Goal: Transaction & Acquisition: Purchase product/service

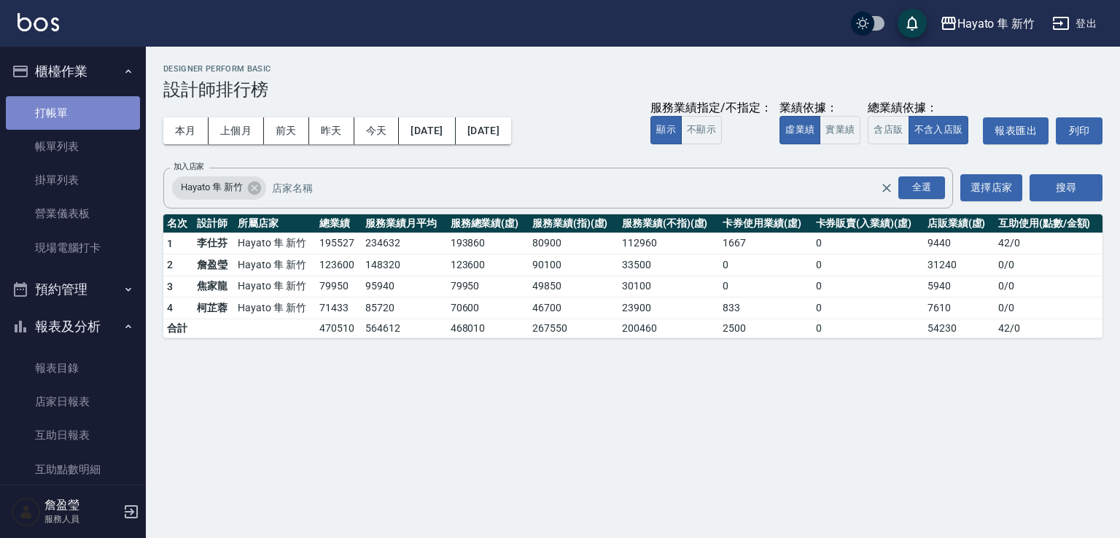
click at [90, 114] on link "打帳單" at bounding box center [73, 113] width 134 height 34
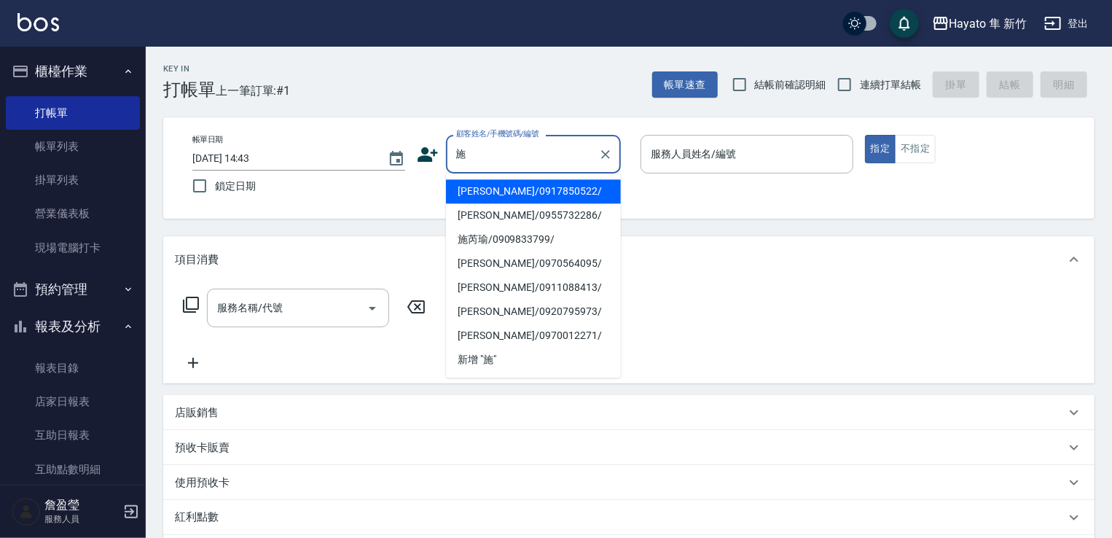
click at [509, 188] on li "[PERSON_NAME]/0917850522/" at bounding box center [533, 191] width 175 height 24
type input "[PERSON_NAME]/0917850522/"
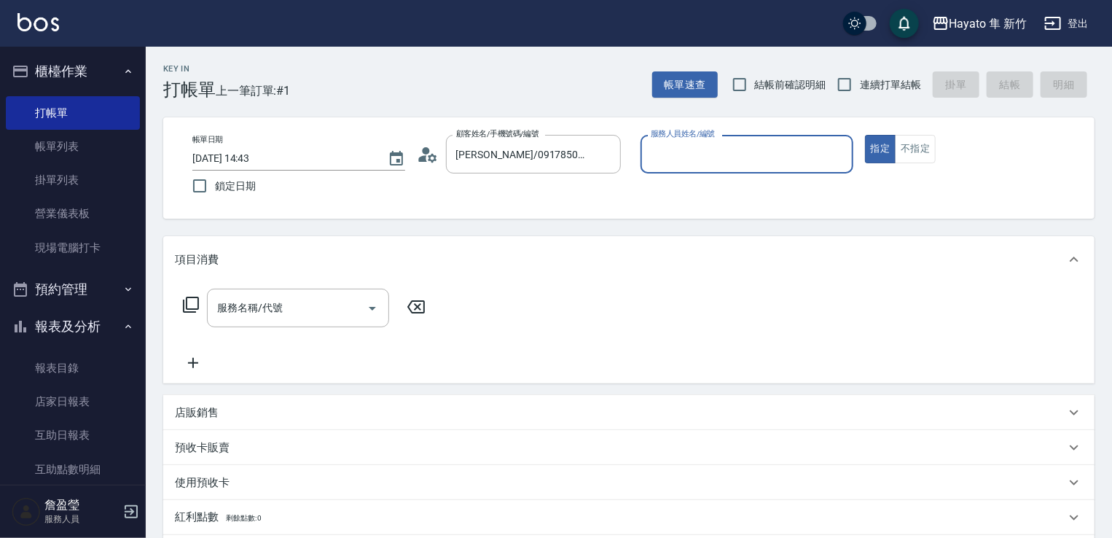
type input "[PERSON_NAME](無代號)"
click at [257, 311] on input "服務名稱/代號" at bounding box center [287, 308] width 147 height 26
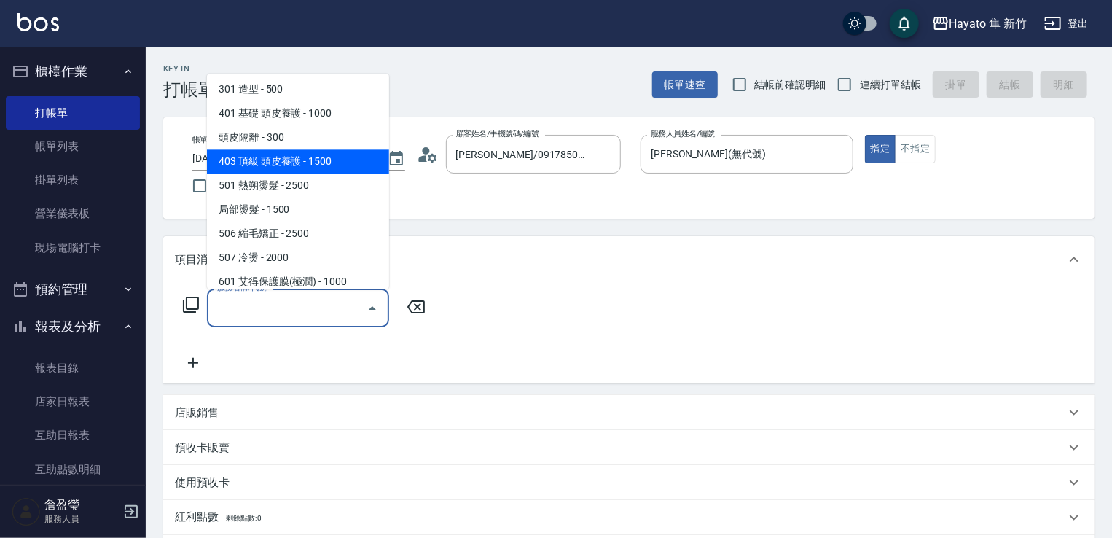
scroll to position [254, 0]
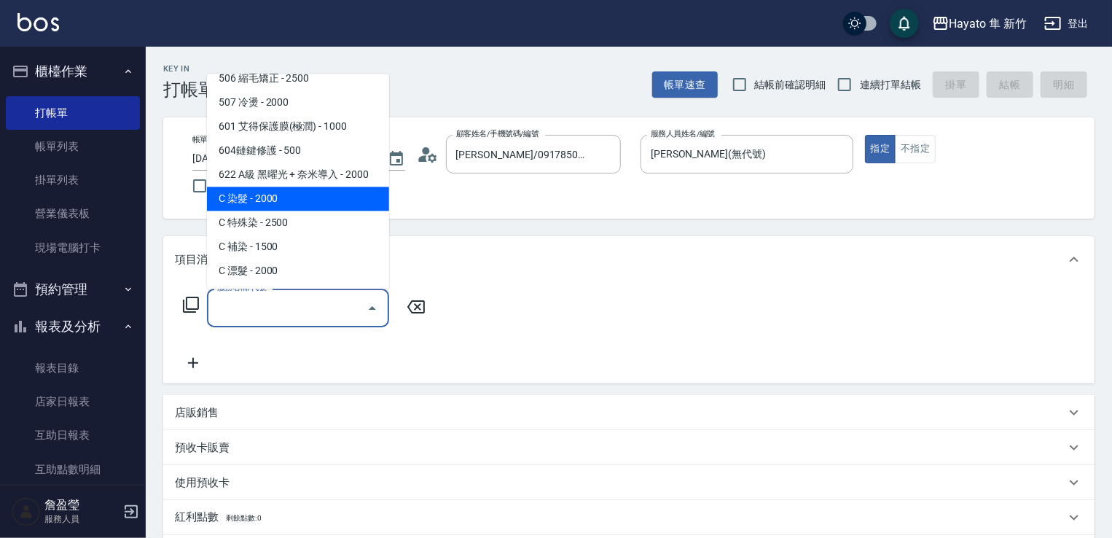
click at [276, 192] on span "C 染髮 - 2000" at bounding box center [298, 199] width 182 height 24
type input "C 染髮(701)"
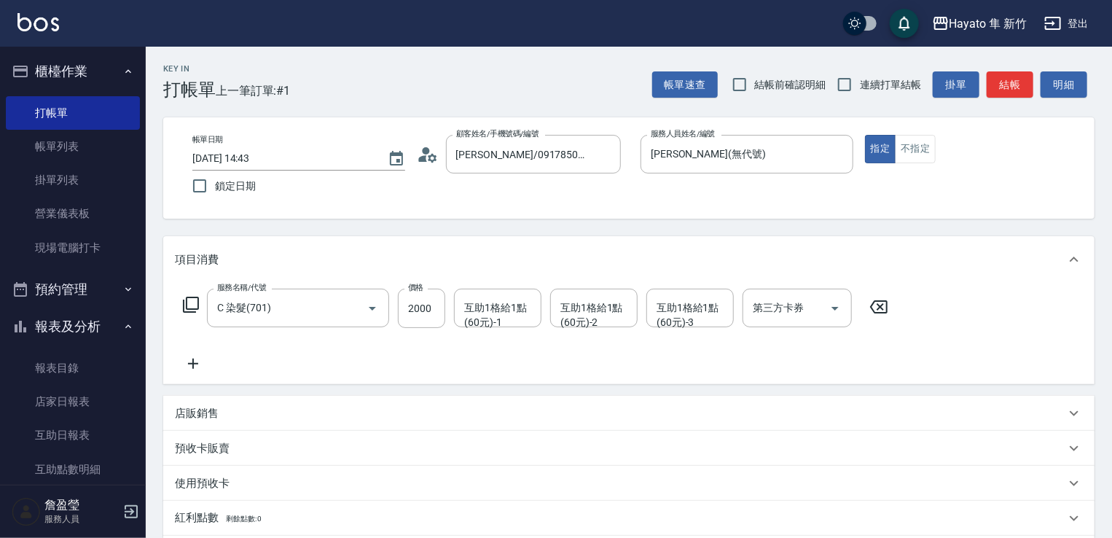
click at [200, 359] on icon at bounding box center [193, 363] width 36 height 17
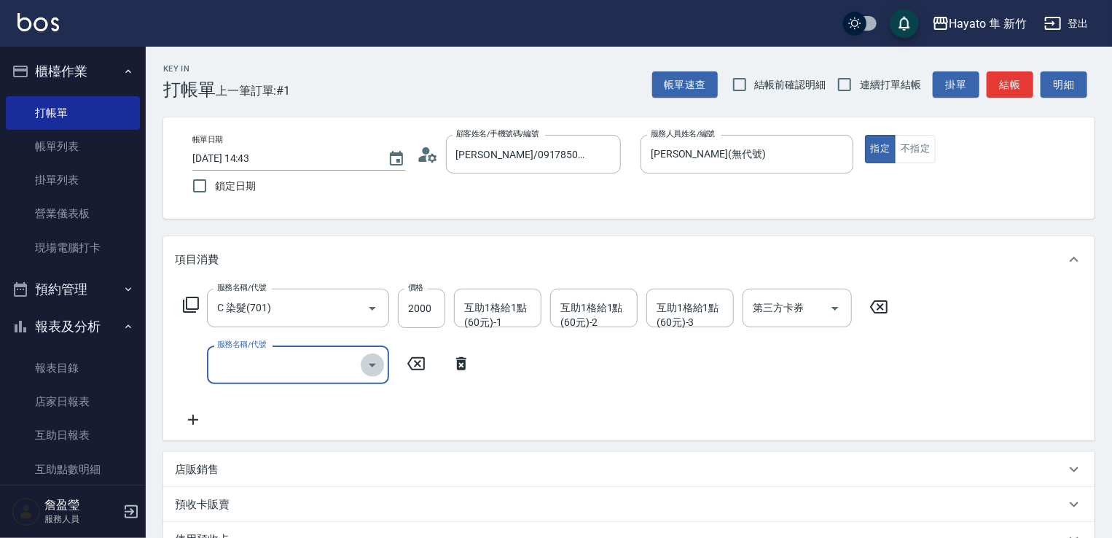
click at [374, 360] on icon "Open" at bounding box center [372, 364] width 17 height 17
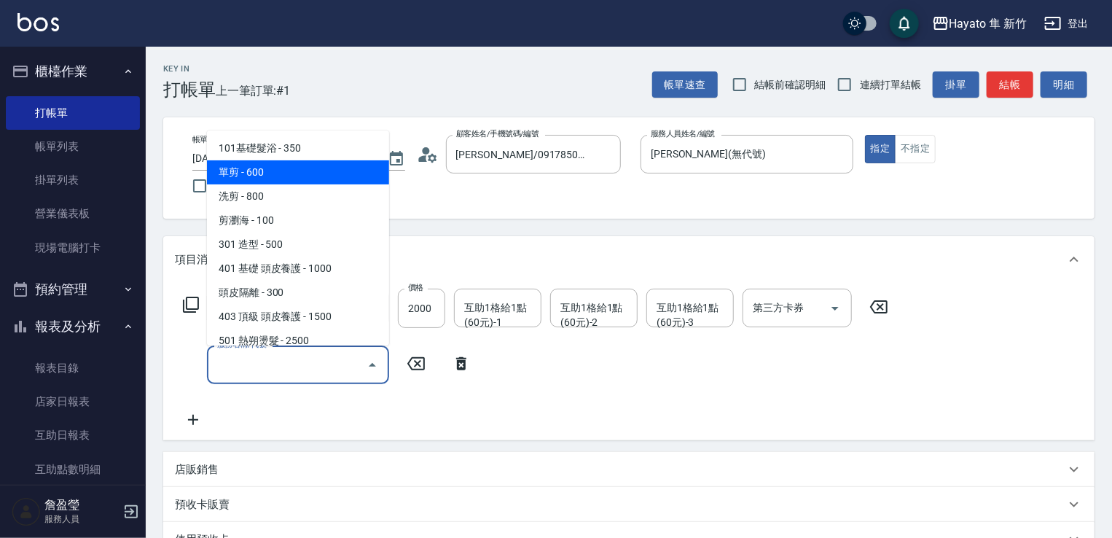
click at [285, 172] on span "單剪 - 600" at bounding box center [298, 172] width 182 height 24
type input "單剪(102)"
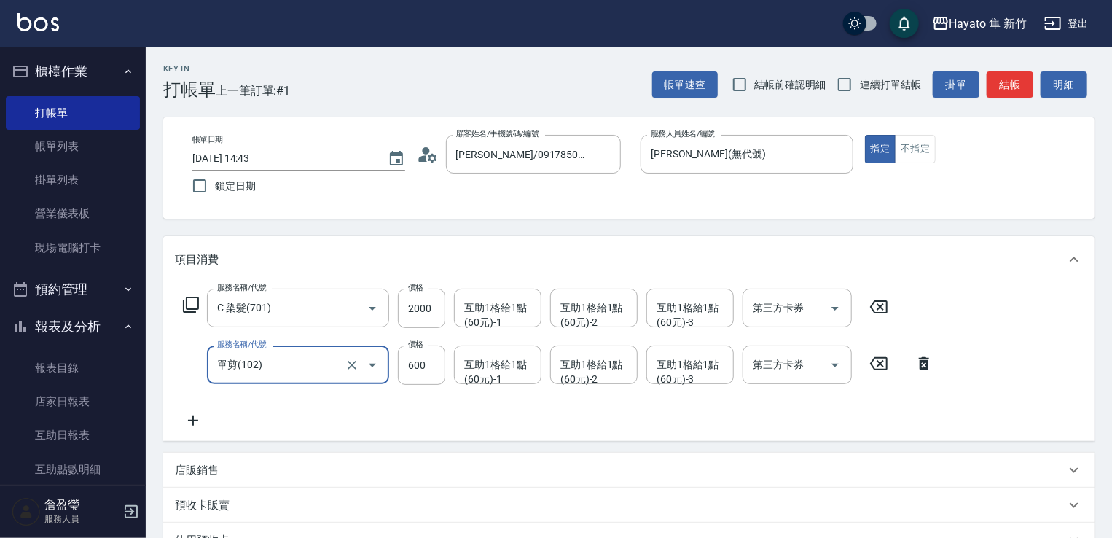
click at [194, 411] on div "服務名稱/代號 C 染髮(701) 服務名稱/代號 價格 2000 價格 互助1格給1點(60元)-1 互助1格給1點(60元)-1 互助1格給1點(60元)…" at bounding box center [559, 359] width 768 height 141
click at [194, 421] on icon at bounding box center [193, 420] width 36 height 17
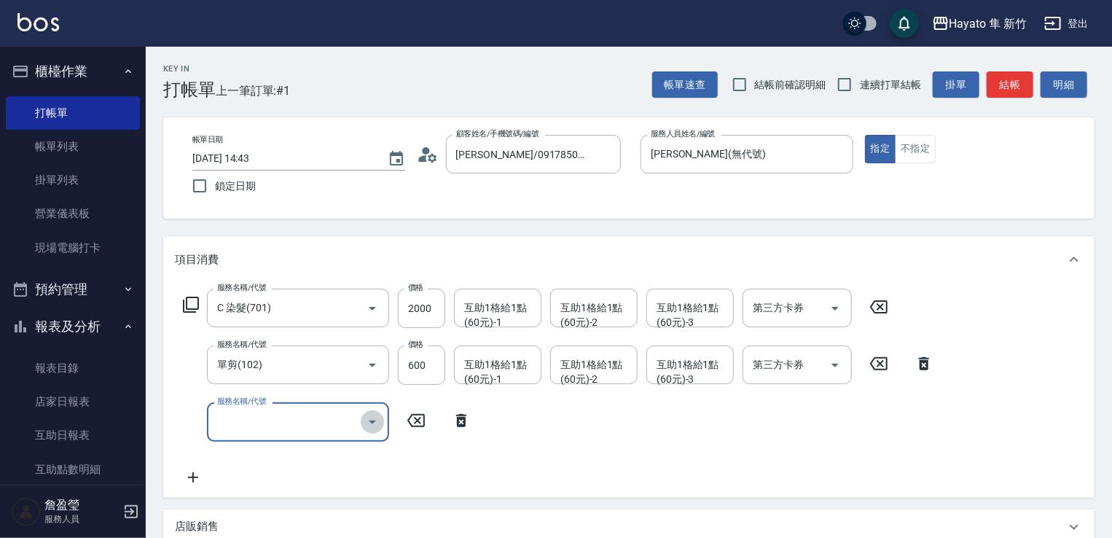
click at [372, 427] on icon "Open" at bounding box center [372, 421] width 17 height 17
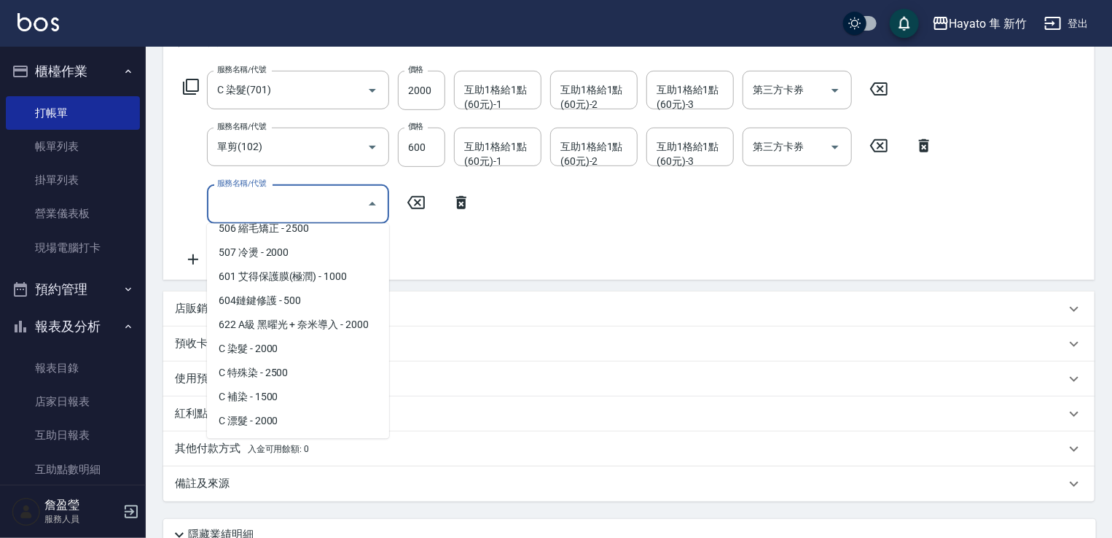
scroll to position [219, 0]
click at [325, 332] on span "622 A級 黑曜光 + 奈米導入 - 2000" at bounding box center [298, 324] width 182 height 24
type input "622 A級 黑曜光 + 奈米導入(622)"
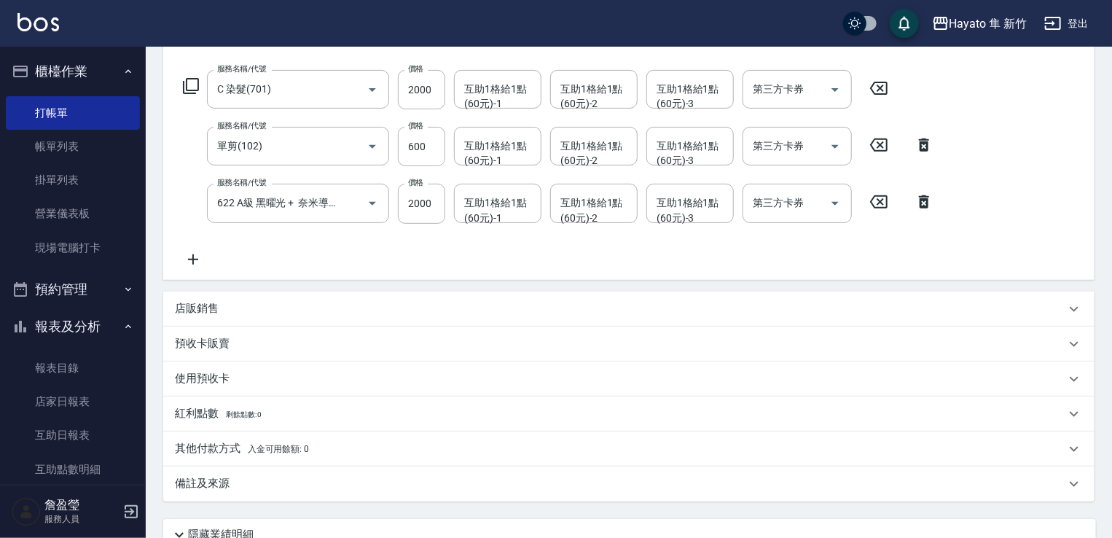
click at [206, 305] on p "店販銷售" at bounding box center [197, 308] width 44 height 15
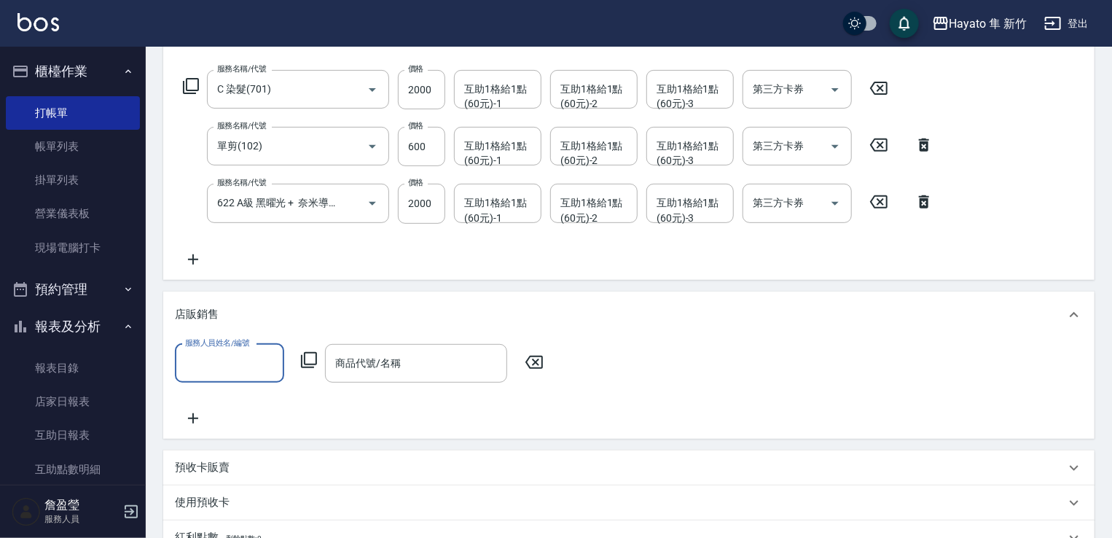
scroll to position [0, 0]
click at [232, 365] on input "服務人員姓名/編號" at bounding box center [230, 364] width 96 height 26
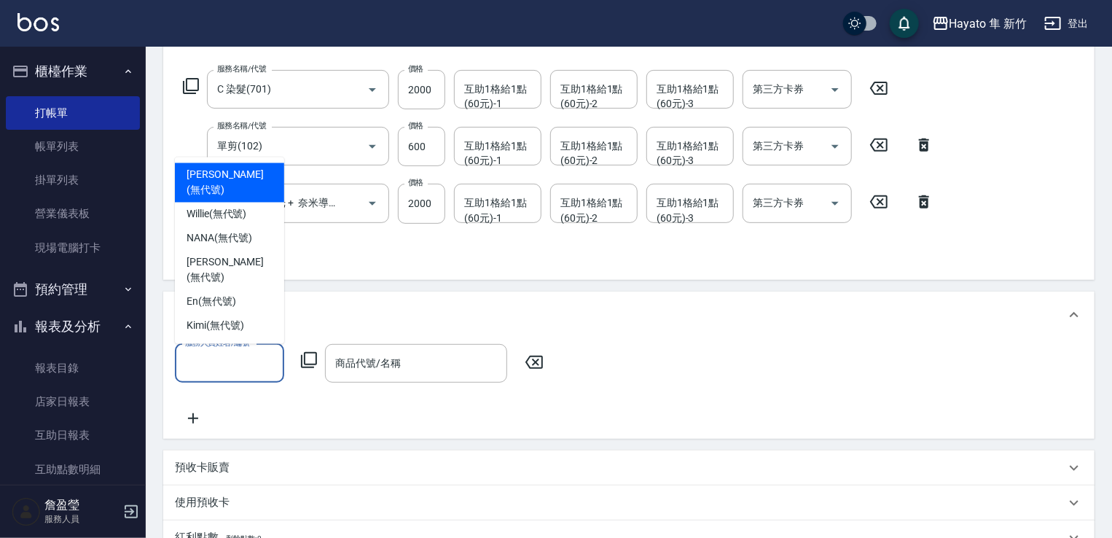
click at [217, 198] on span "[PERSON_NAME] (無代號)" at bounding box center [230, 183] width 86 height 31
type input "[PERSON_NAME](無代號)"
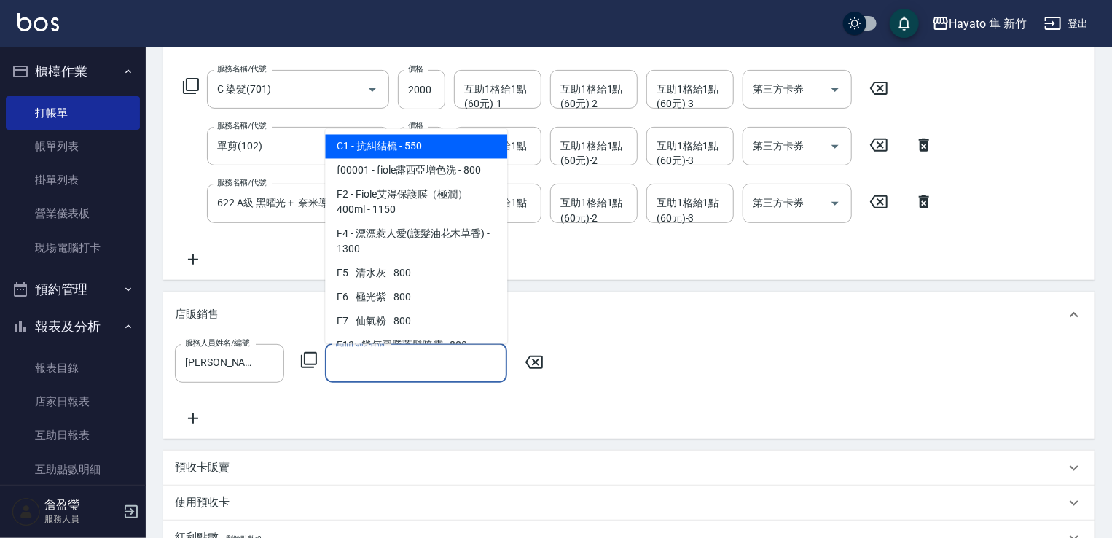
click at [387, 375] on input "商品代號/名稱" at bounding box center [416, 364] width 169 height 26
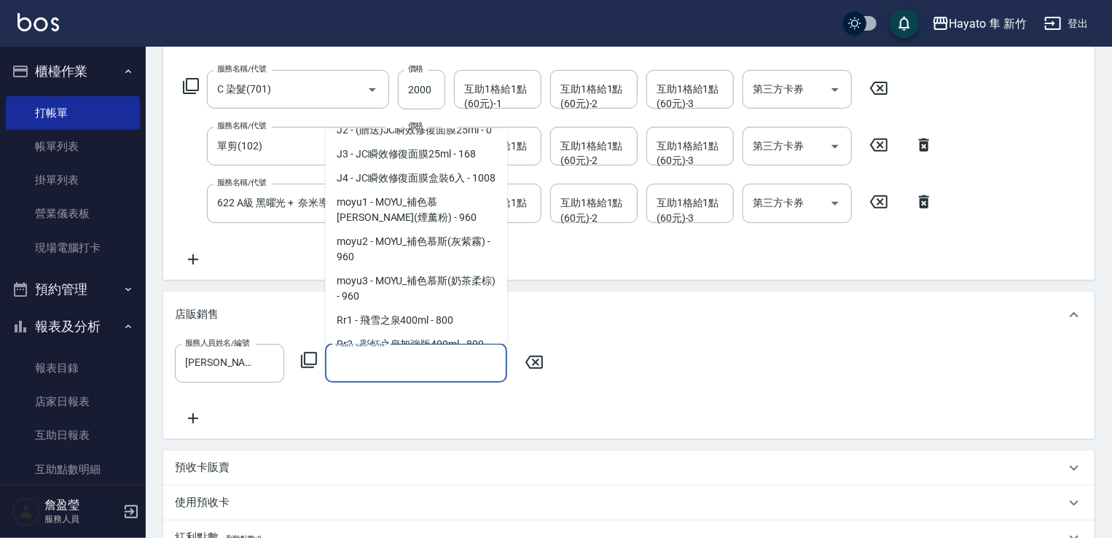
scroll to position [437, 0]
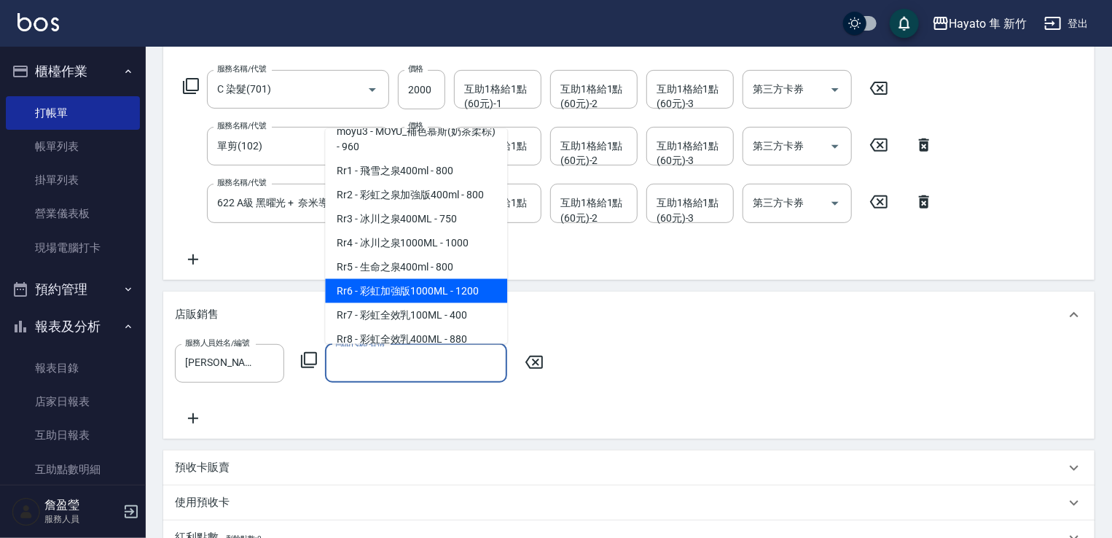
click at [419, 303] on span "Rr6 - 彩虹加強版1000ML - 1200" at bounding box center [416, 290] width 182 height 24
type input "彩虹加強版1000ML"
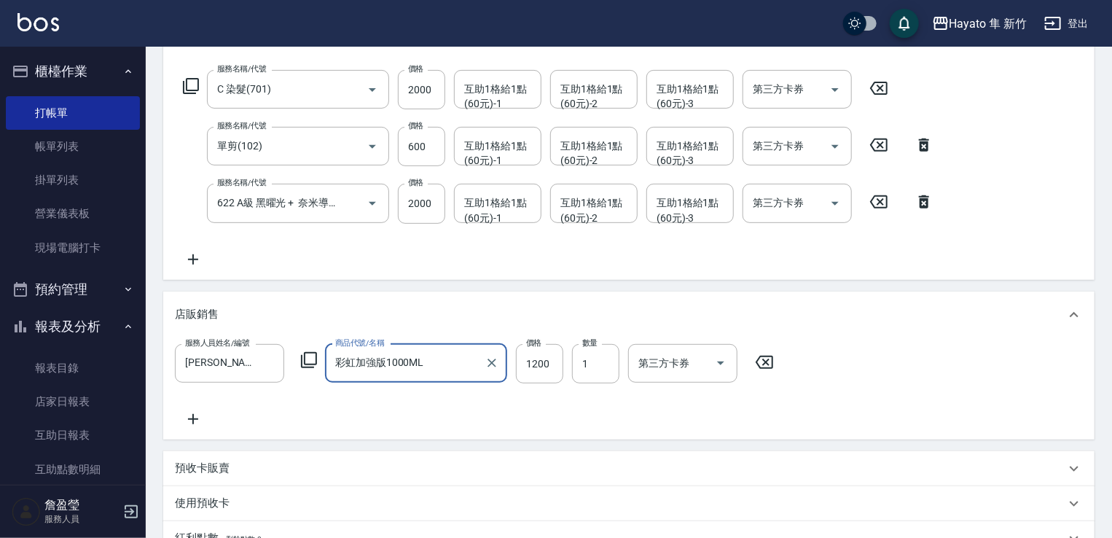
click at [193, 417] on icon at bounding box center [193, 419] width 10 height 10
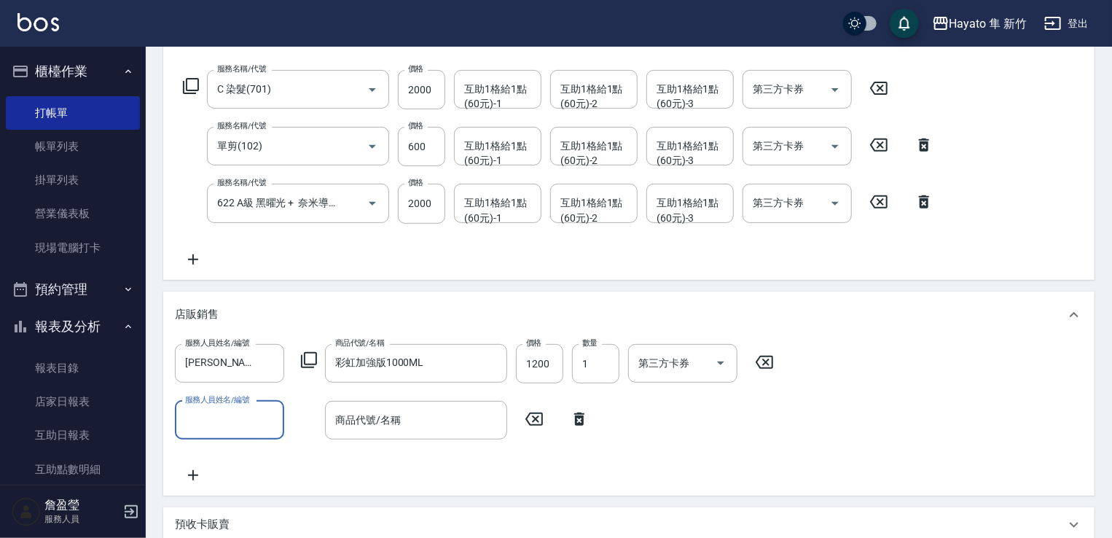
click at [198, 418] on input "服務人員姓名/編號" at bounding box center [230, 420] width 96 height 26
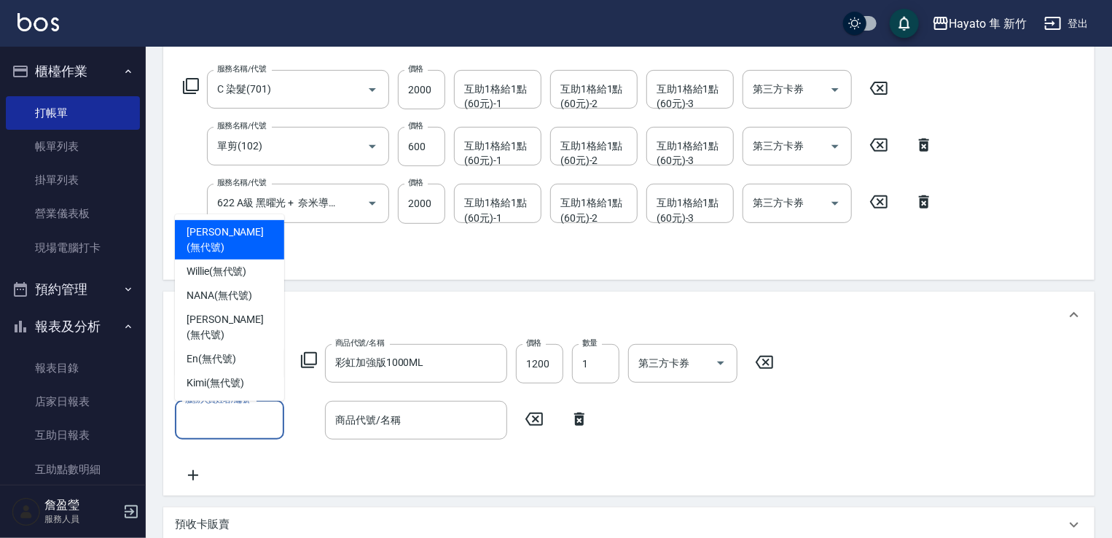
click at [206, 255] on span "[PERSON_NAME] (無代號)" at bounding box center [230, 240] width 86 height 31
type input "[PERSON_NAME](無代號)"
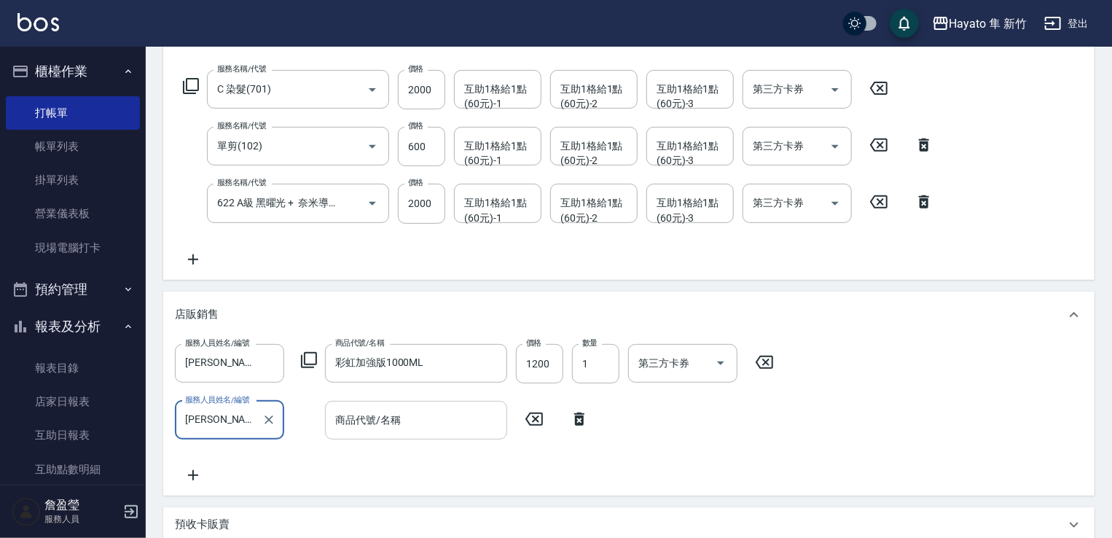
click at [390, 427] on input "商品代號/名稱" at bounding box center [416, 420] width 169 height 26
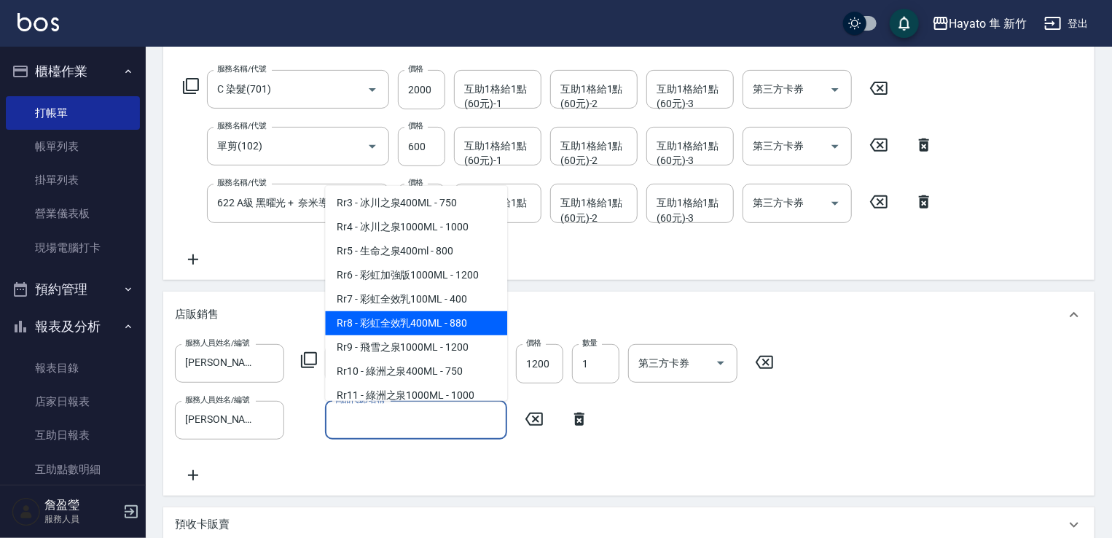
scroll to position [656, 0]
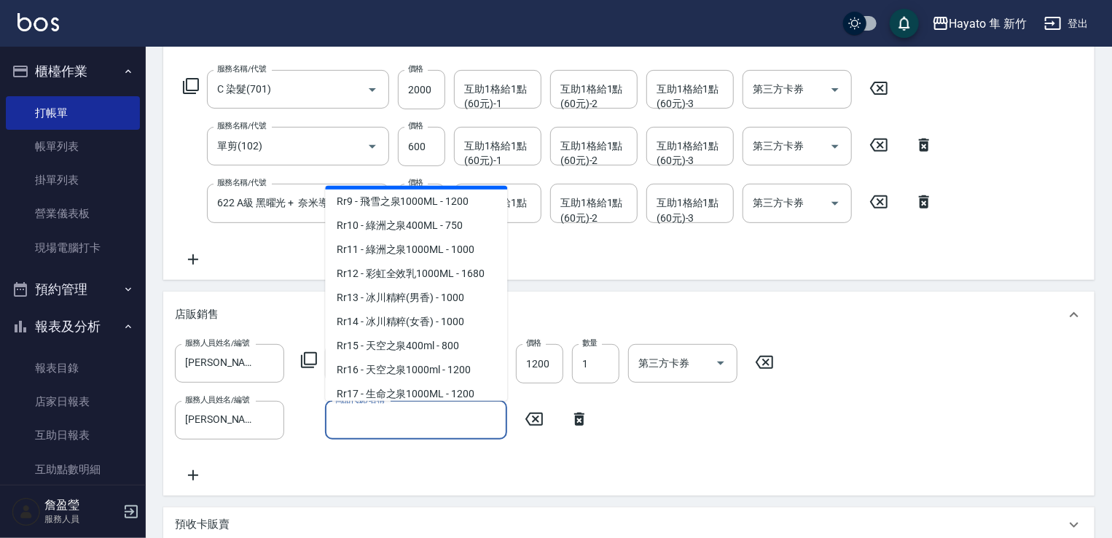
click at [435, 190] on span "Rr8 - 彩虹全效乳400ML - 880" at bounding box center [416, 177] width 182 height 24
type input "彩虹全效乳400ML"
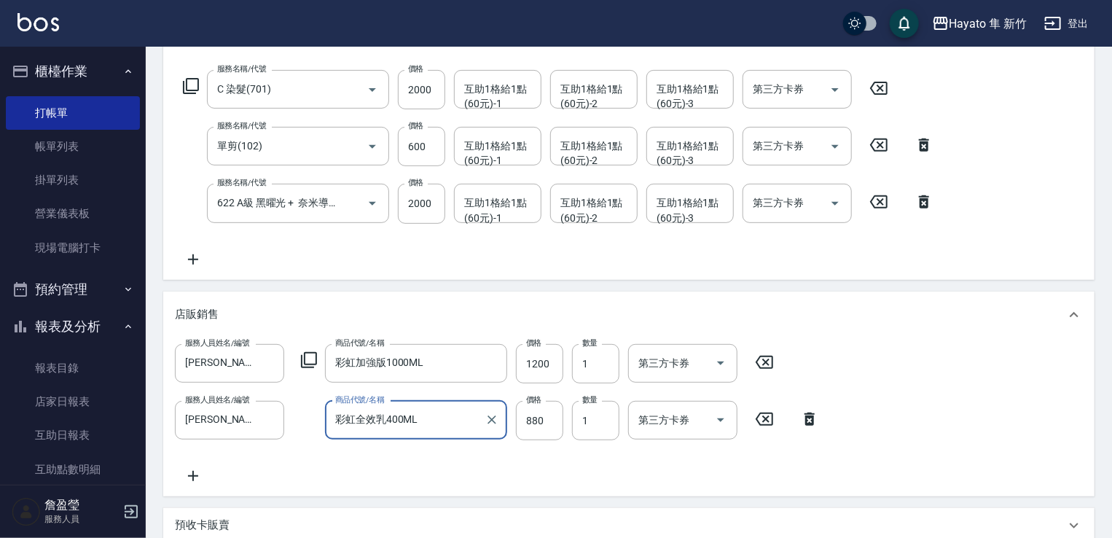
click at [514, 478] on div "服務人員姓名/編號 [PERSON_NAME](無代號) 服務人員姓名/編號 商品代號/名稱 彩虹加強版1000ML 商品代號/名稱 價格 1200 價格 數…" at bounding box center [629, 414] width 908 height 141
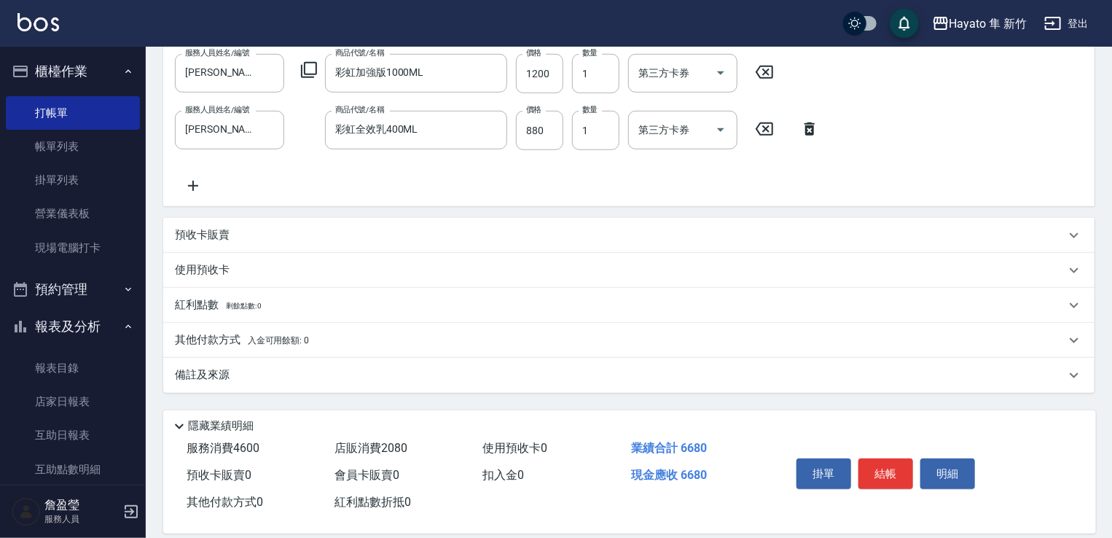
scroll to position [510, 0]
click at [214, 346] on p "其他付款方式 入金可用餘額: 0" at bounding box center [242, 339] width 134 height 16
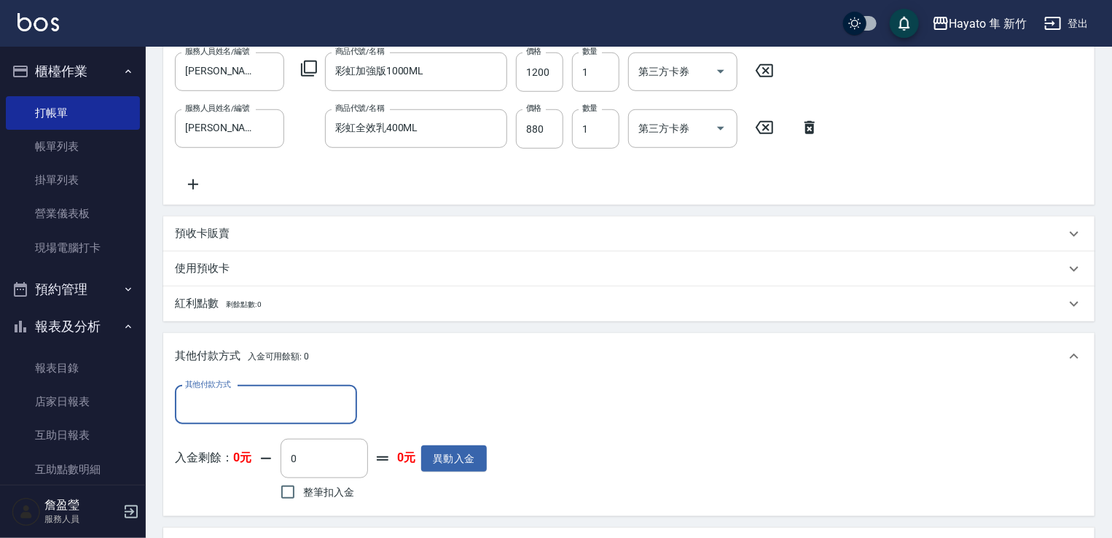
scroll to position [0, 0]
click at [255, 387] on div "其他付款方式" at bounding box center [266, 405] width 182 height 39
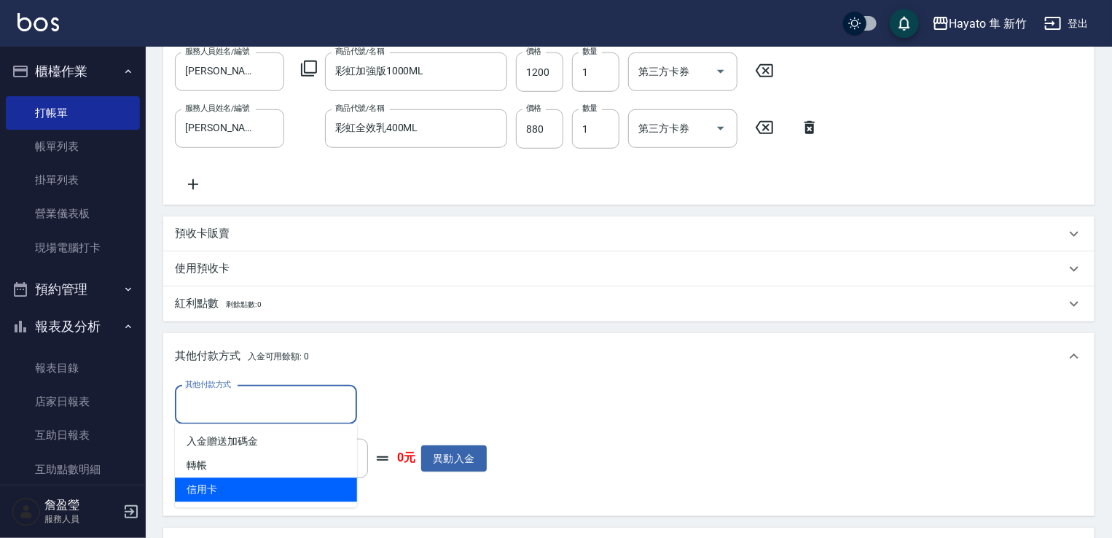
click at [260, 488] on span "信用卡" at bounding box center [266, 490] width 182 height 24
type input "信用卡"
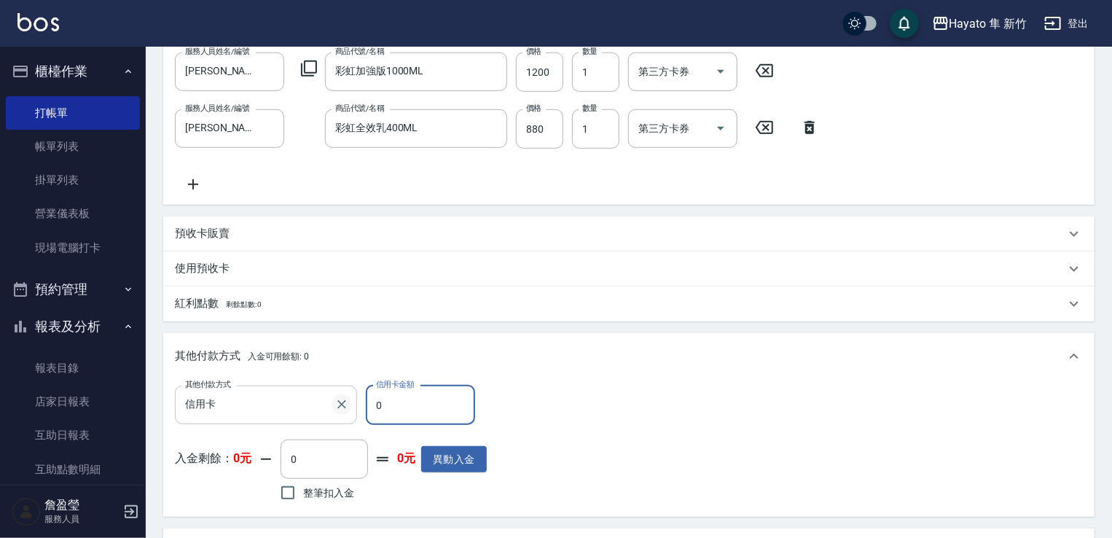
drag, startPoint x: 405, startPoint y: 409, endPoint x: 402, endPoint y: 349, distance: 59.8
click at [348, 400] on div "其他付款方式 信用卡 其他付款方式 信用卡金額 0 信用卡金額" at bounding box center [331, 405] width 312 height 39
type input "880"
click at [545, 442] on div "其他付款方式 信用卡 其他付款方式 信用卡金額 880 信用卡金額 入金剩餘： 0元 0 ​ 整筆扣入金 0元 異動入金" at bounding box center [629, 446] width 908 height 120
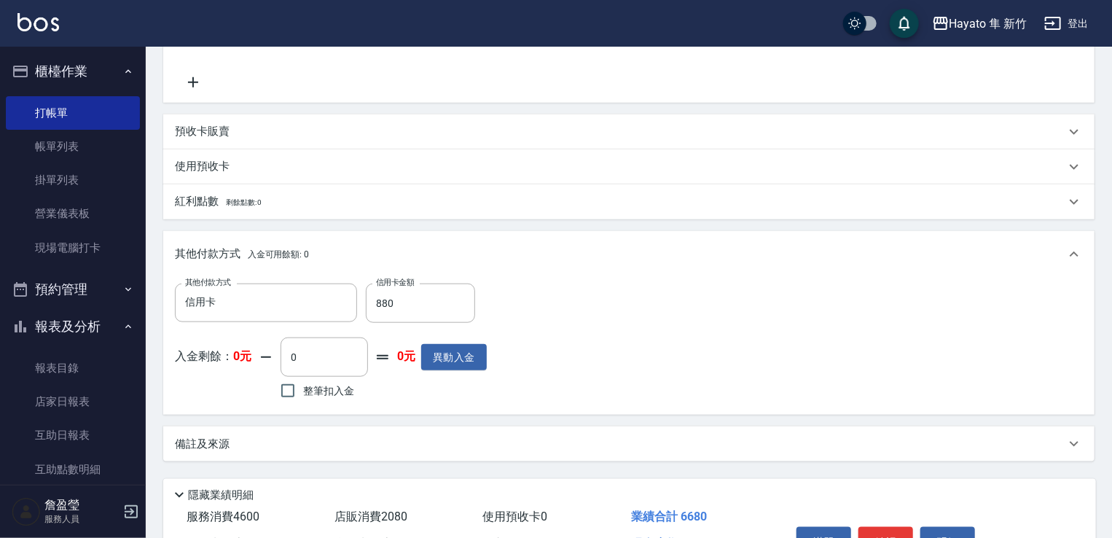
scroll to position [699, 0]
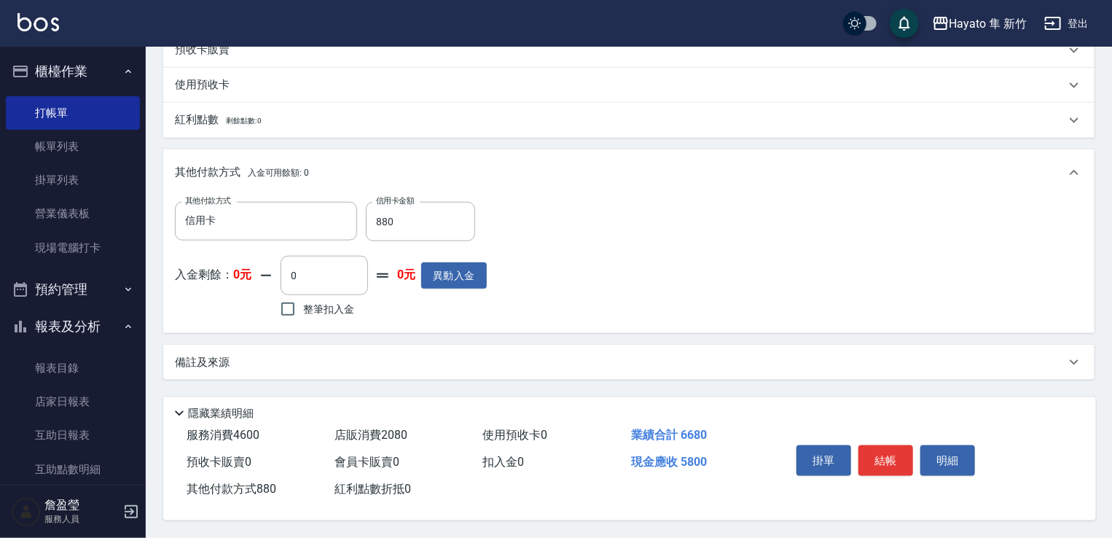
click at [547, 359] on div "備註及來源" at bounding box center [620, 362] width 891 height 15
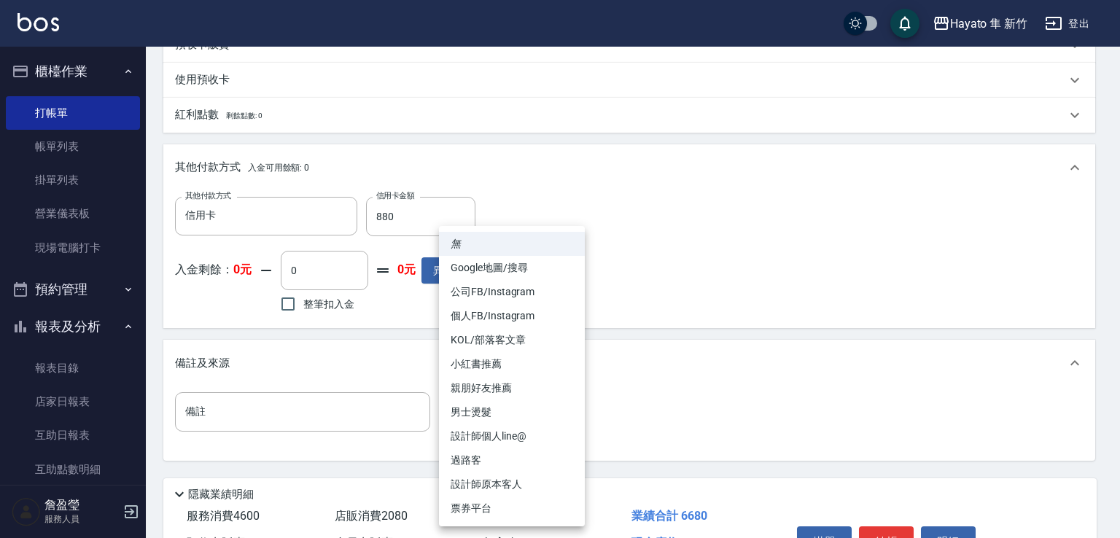
click at [515, 482] on li "設計師原本客人" at bounding box center [512, 484] width 146 height 24
type input "設計師原本客人"
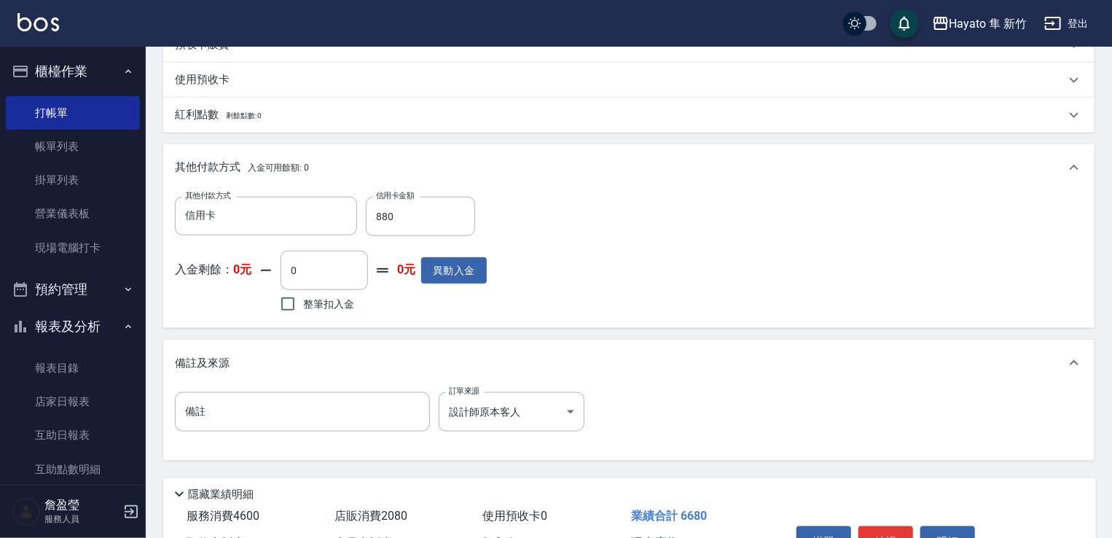
click at [729, 421] on div "備註 備註 訂單來源 設計師原本客人 設計師原本客人 訂單來源" at bounding box center [629, 420] width 908 height 57
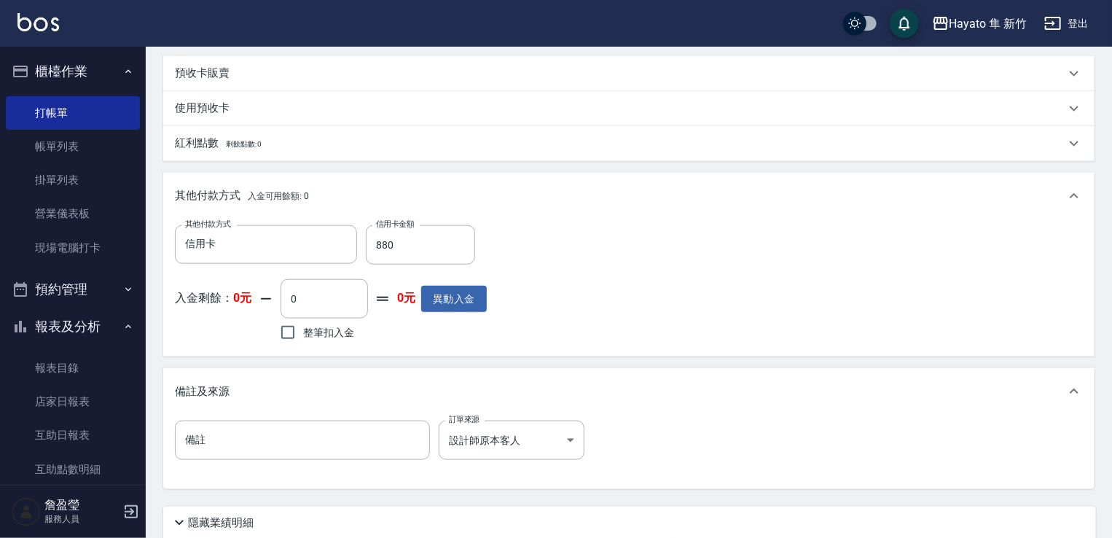
scroll to position [784, 0]
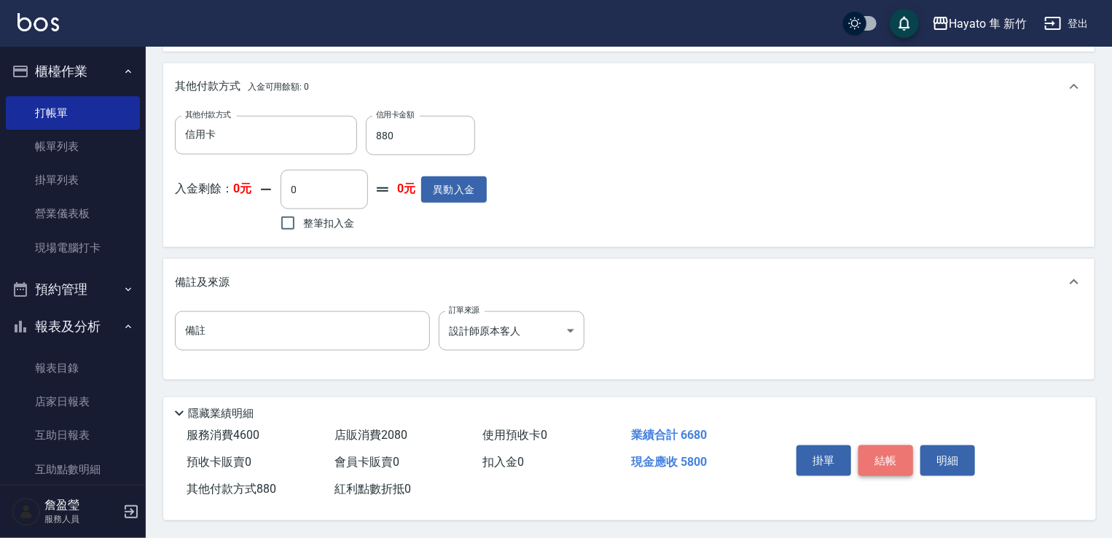
click at [879, 462] on button "結帳" at bounding box center [886, 460] width 55 height 31
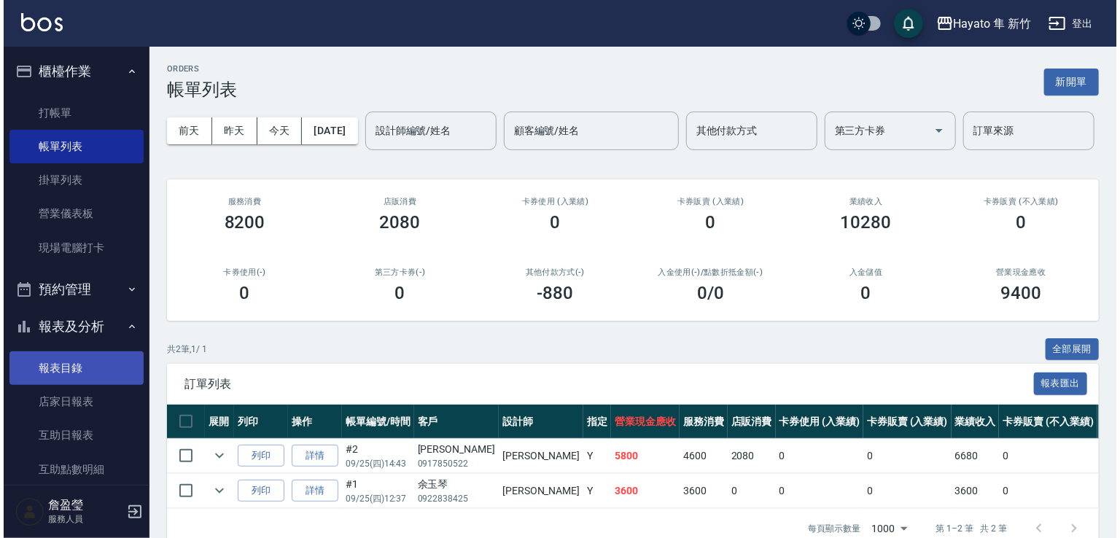
scroll to position [364, 0]
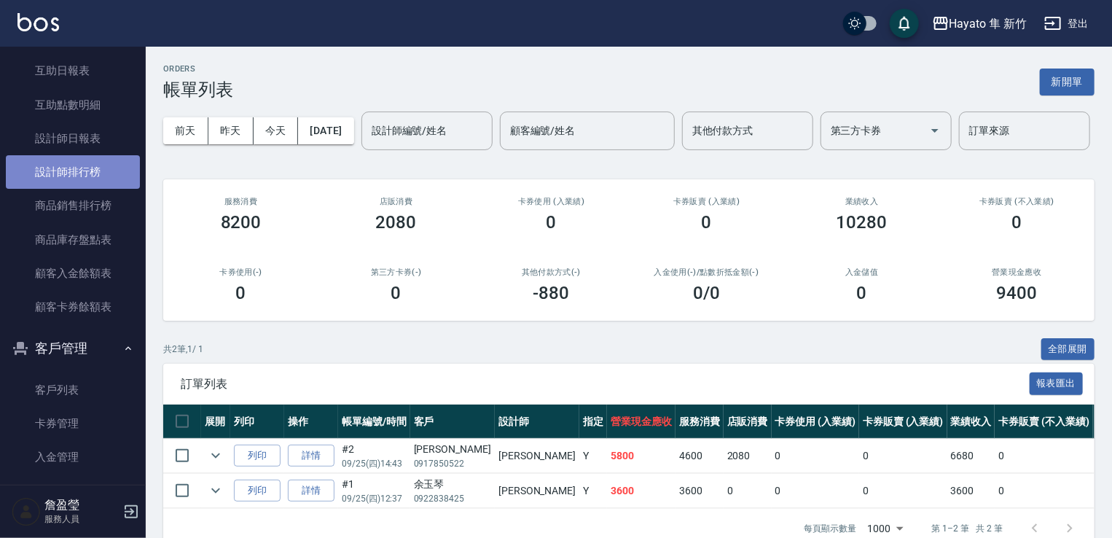
click at [75, 171] on link "設計師排行榜" at bounding box center [73, 172] width 134 height 34
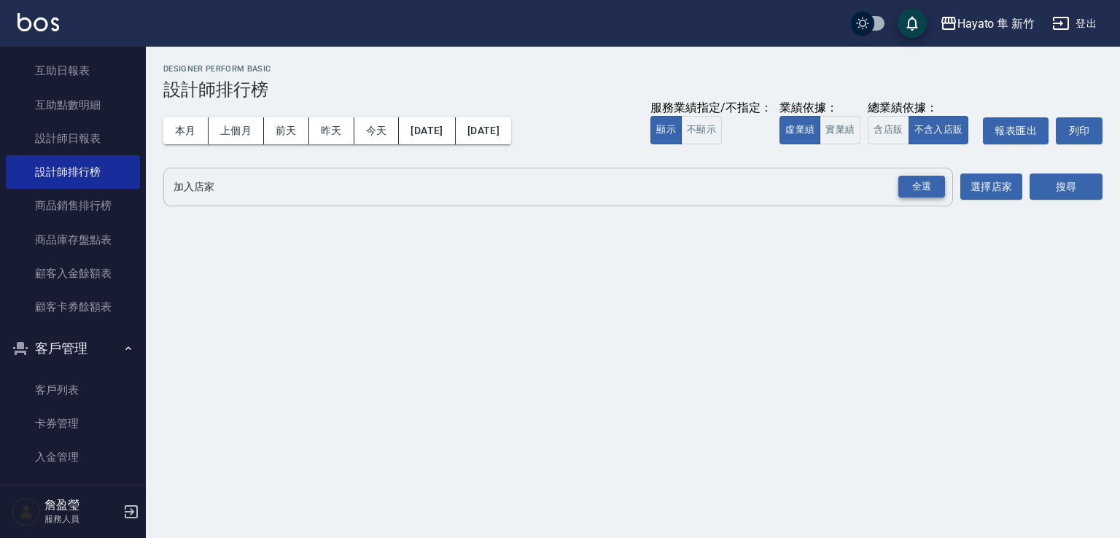
click at [927, 184] on div "全選" at bounding box center [921, 187] width 47 height 23
click at [1083, 177] on button "搜尋" at bounding box center [1065, 187] width 73 height 27
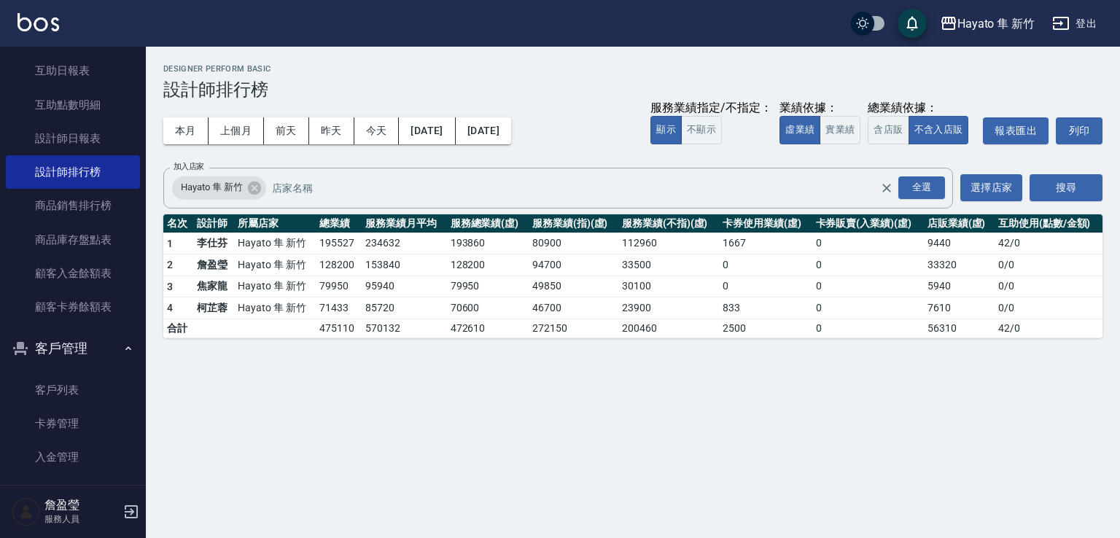
click at [1029, 174] on button "搜尋" at bounding box center [1065, 187] width 73 height 27
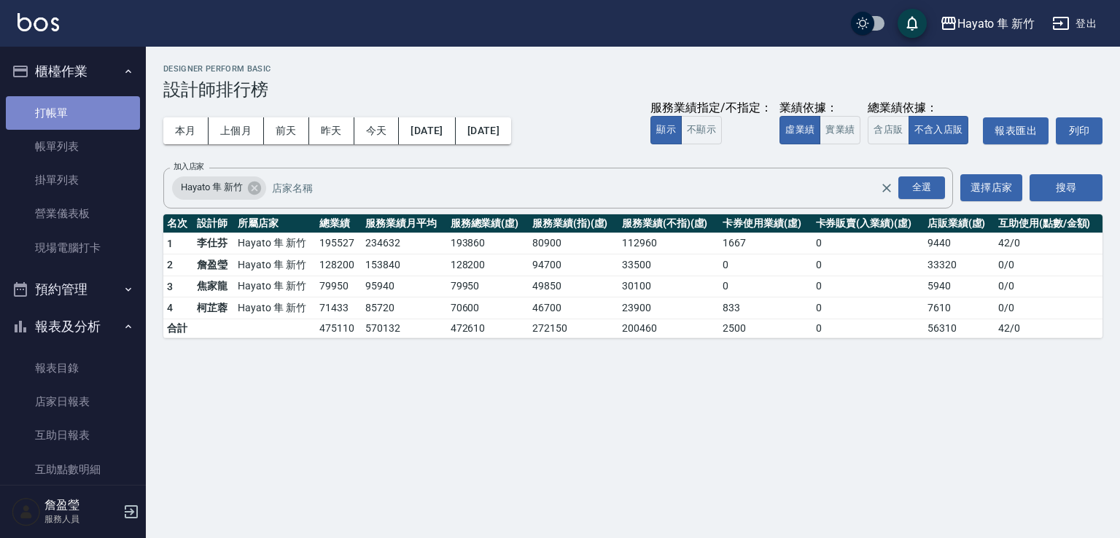
click at [79, 120] on link "打帳單" at bounding box center [73, 113] width 134 height 34
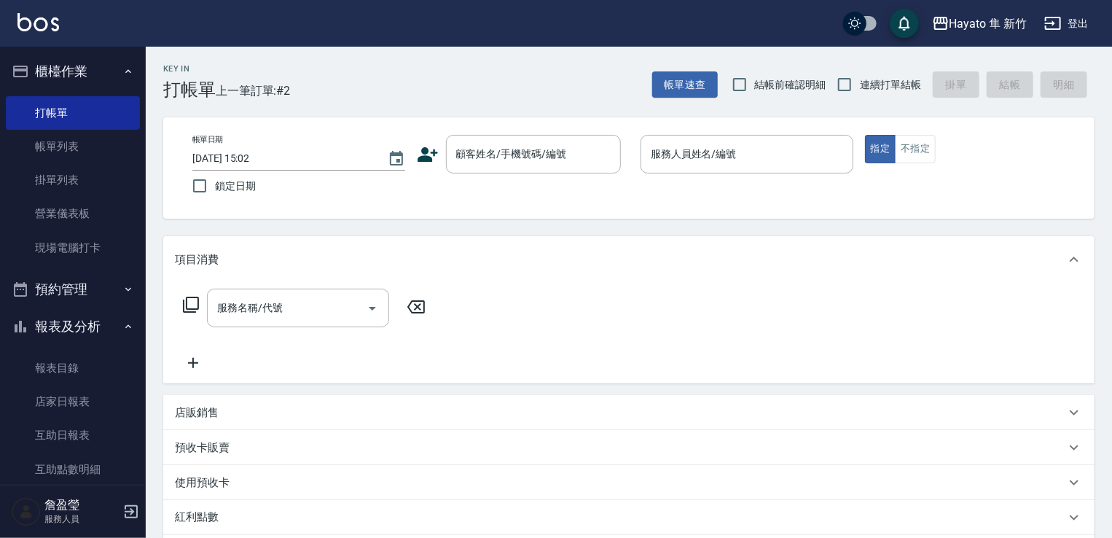
click at [424, 158] on icon at bounding box center [428, 154] width 20 height 15
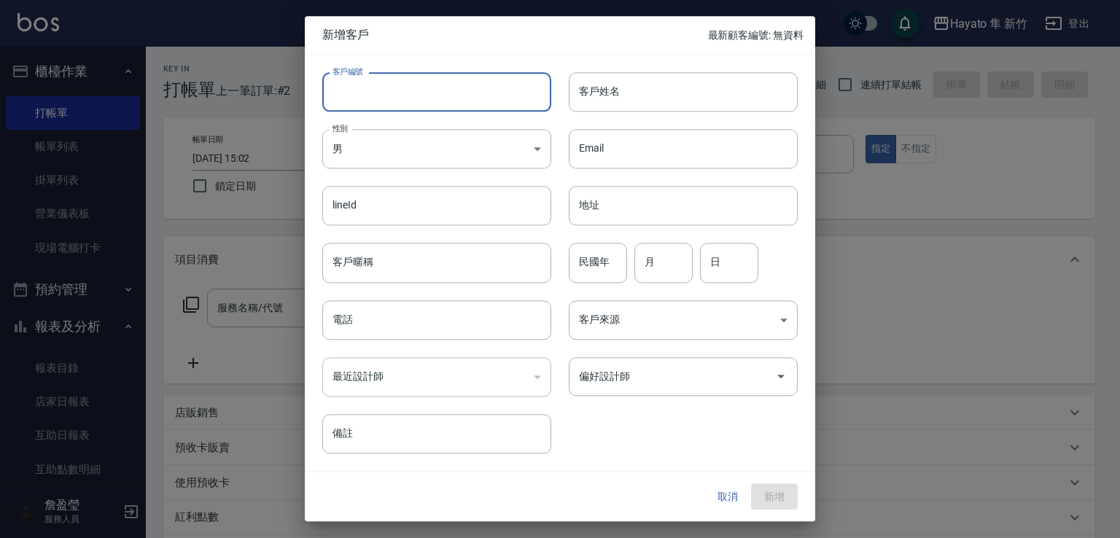
click at [468, 99] on input "客戶編號" at bounding box center [436, 91] width 229 height 39
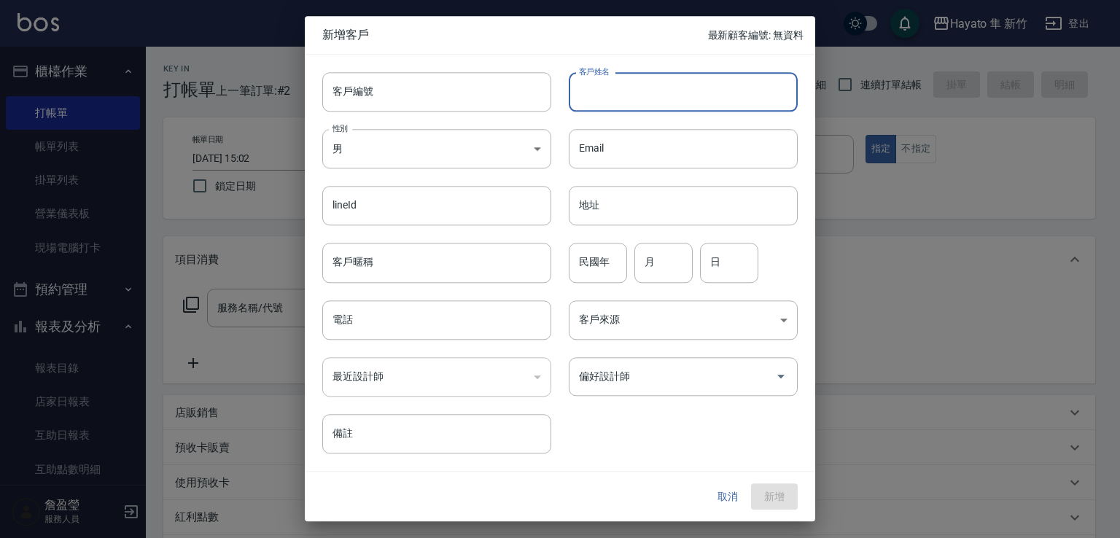
click at [665, 95] on input "客戶姓名" at bounding box center [683, 91] width 229 height 39
type input "[PERSON_NAME]"
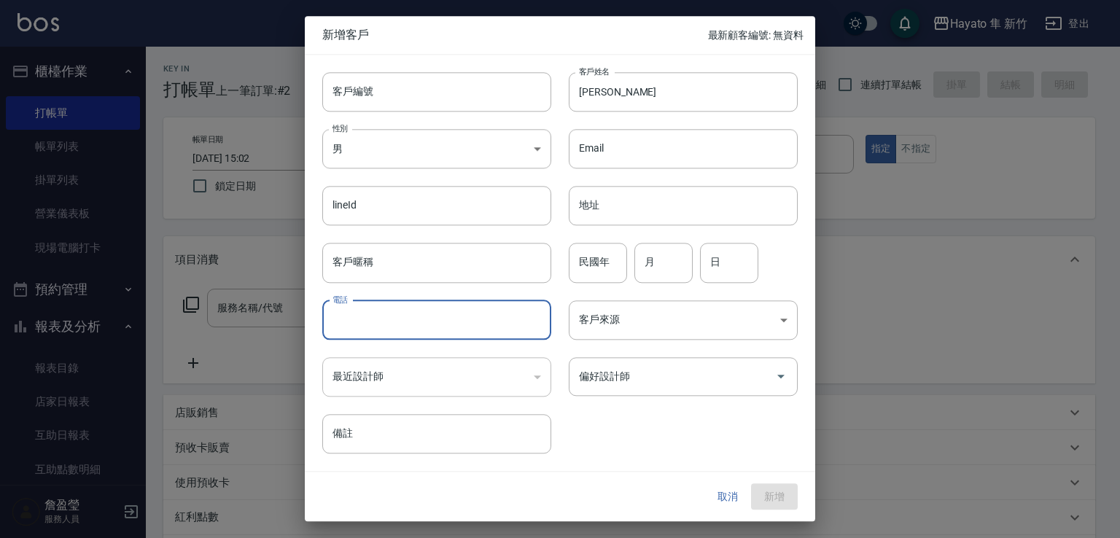
click at [381, 319] on input "電話" at bounding box center [436, 319] width 229 height 39
type input "0938250068"
click at [690, 319] on body "Hayato 隼 新竹 登出 櫃檯作業 打帳單 帳單列表 掛單列表 營業儀表板 現場電腦打卡 預約管理 預約管理 報表及分析 報表目錄 店家日報表 互助日報表…" at bounding box center [560, 381] width 1120 height 763
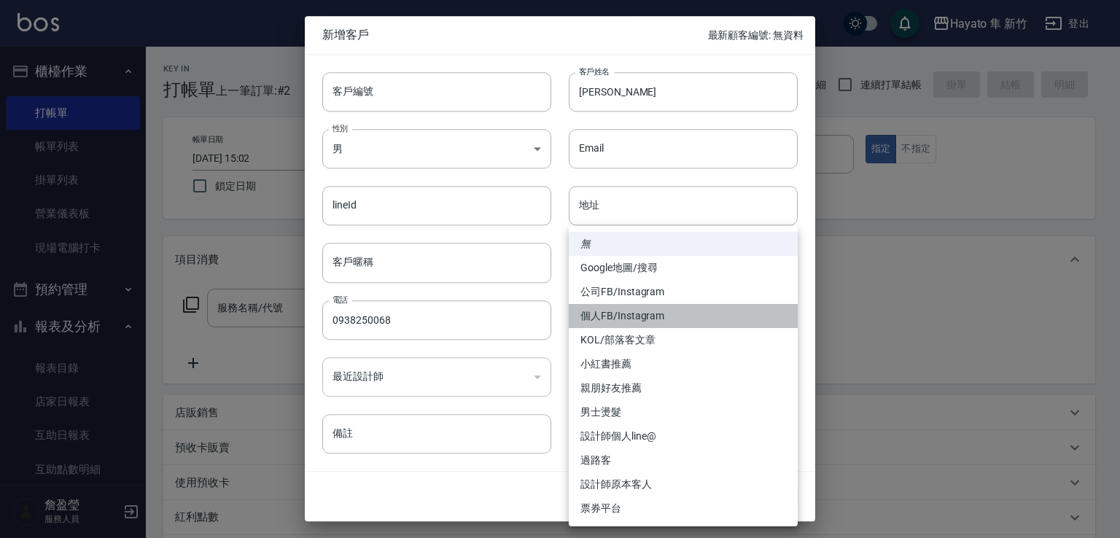
click at [681, 304] on li "個人FB/Instagram" at bounding box center [683, 316] width 229 height 24
type input "個人FB/Instagram"
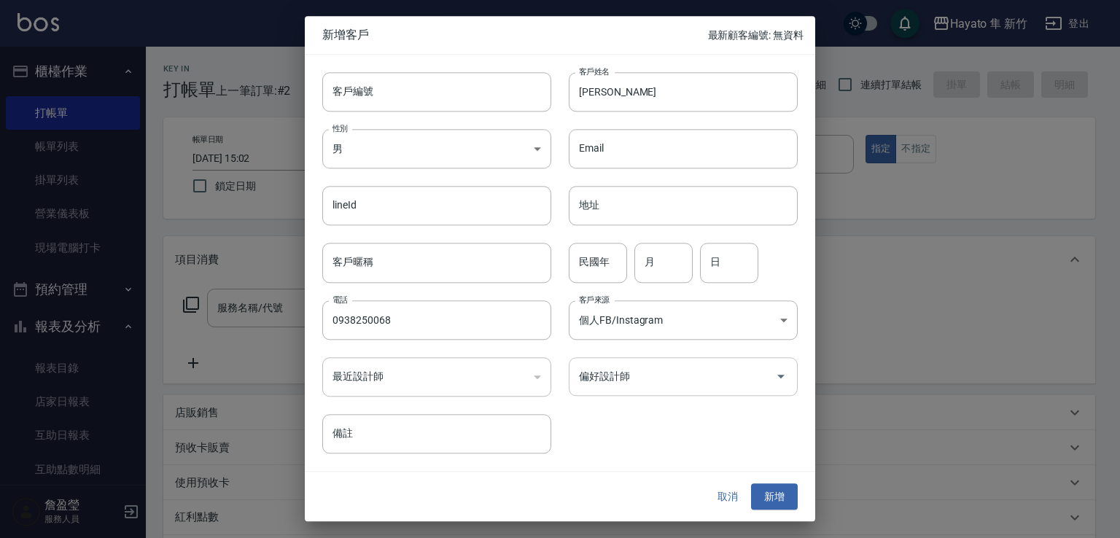
click at [624, 371] on input "偏好設計師" at bounding box center [672, 377] width 194 height 26
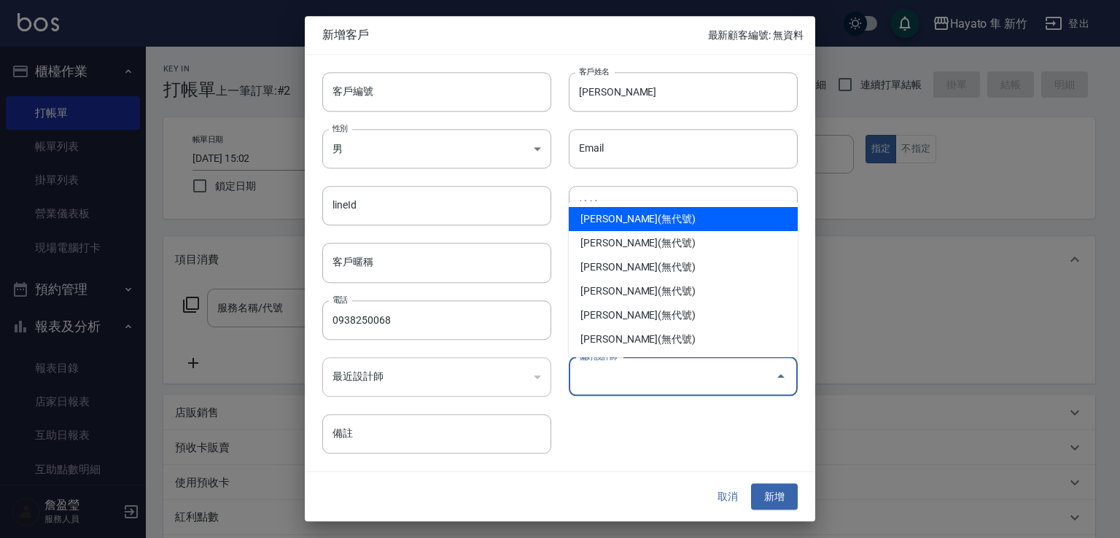
click at [636, 225] on li "[PERSON_NAME](無代號)" at bounding box center [683, 219] width 229 height 24
type input "焦家龍"
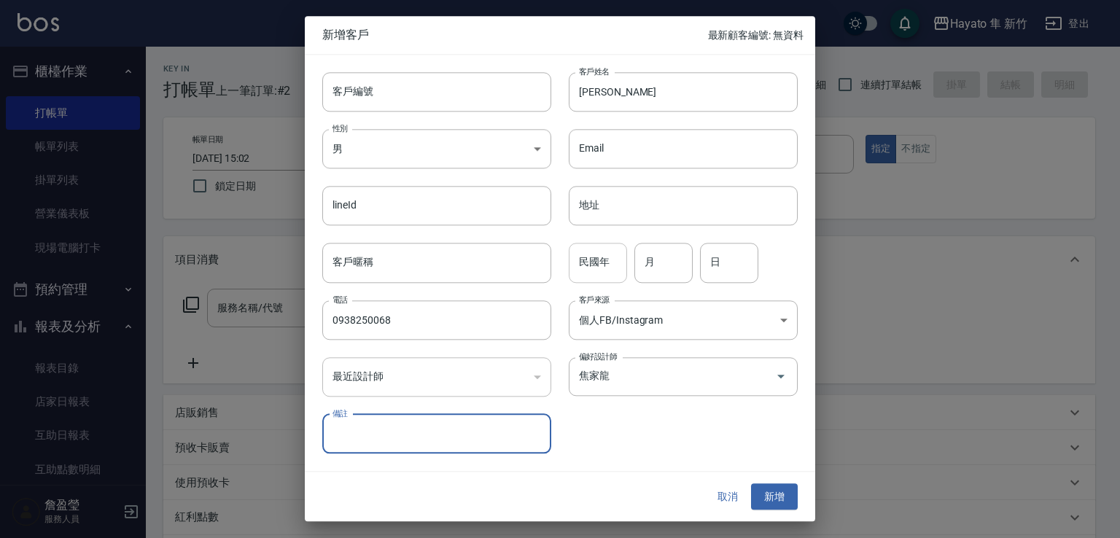
click at [620, 265] on input "民國年" at bounding box center [598, 262] width 58 height 39
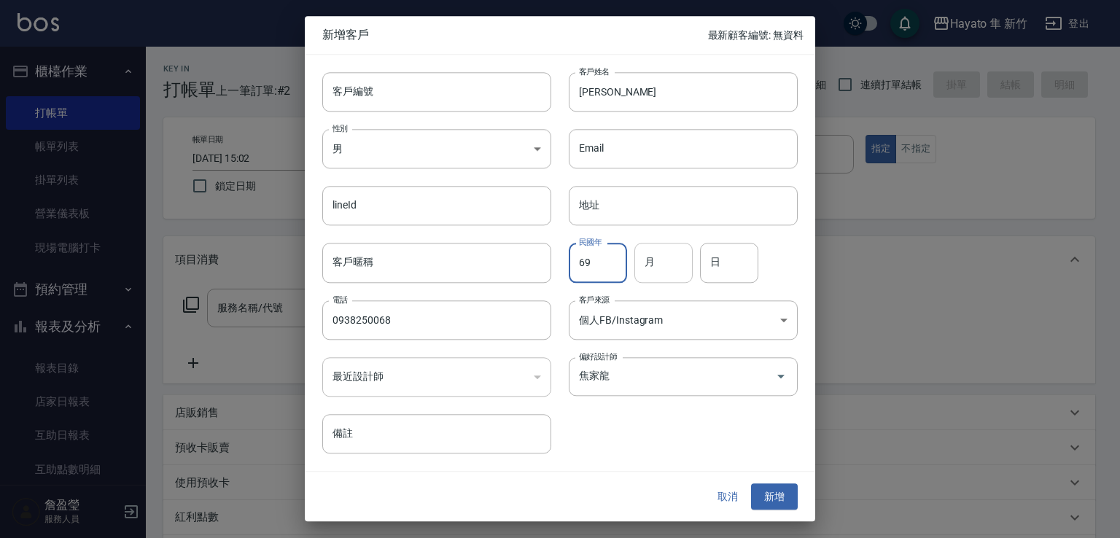
type input "69"
click at [683, 269] on input "月" at bounding box center [663, 262] width 58 height 39
type input "7"
click at [749, 263] on input "日" at bounding box center [729, 262] width 58 height 39
type input "18"
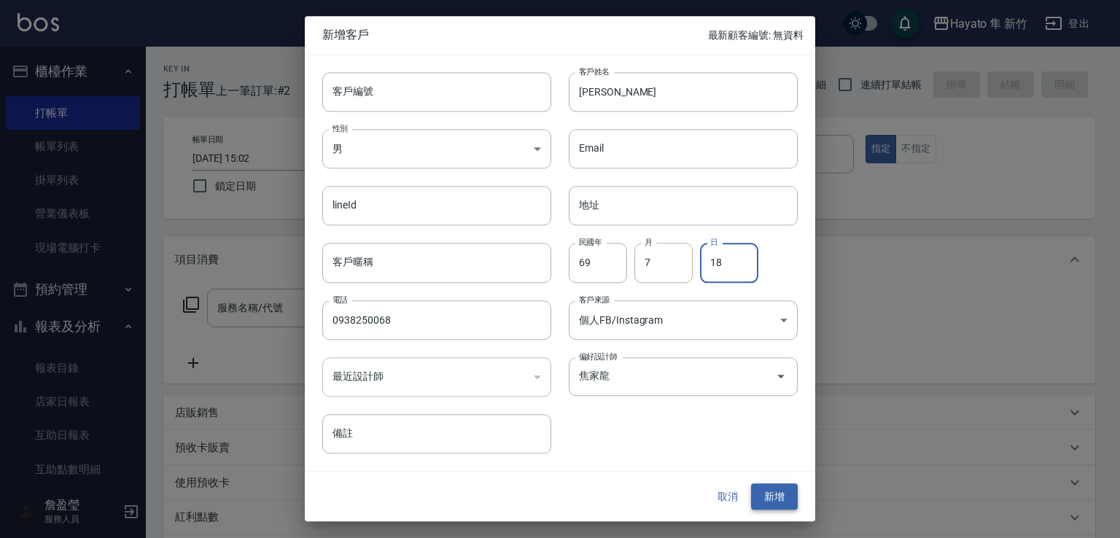
click at [785, 500] on button "新增" at bounding box center [774, 496] width 47 height 27
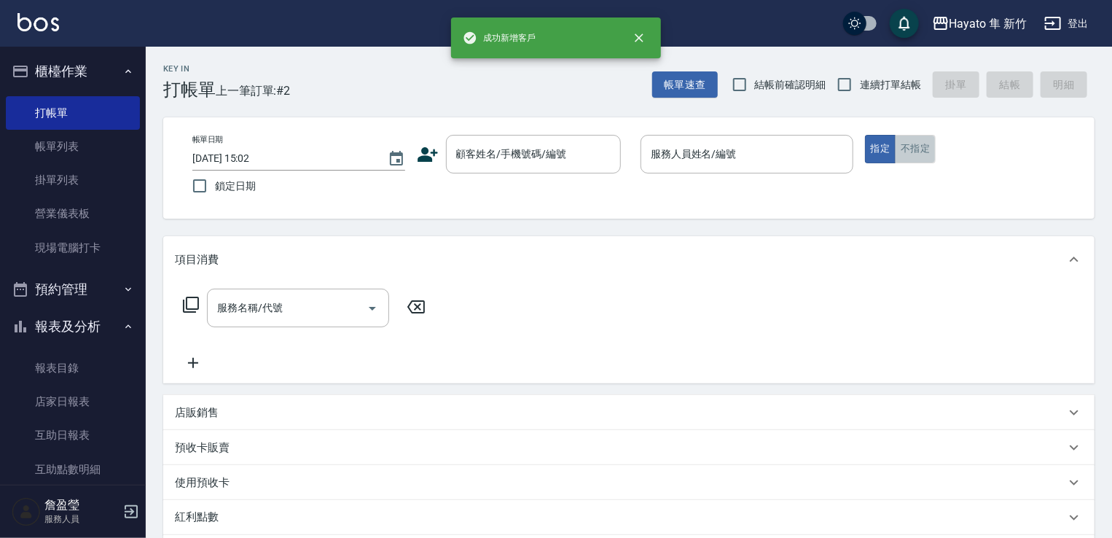
click at [921, 144] on button "不指定" at bounding box center [915, 149] width 41 height 28
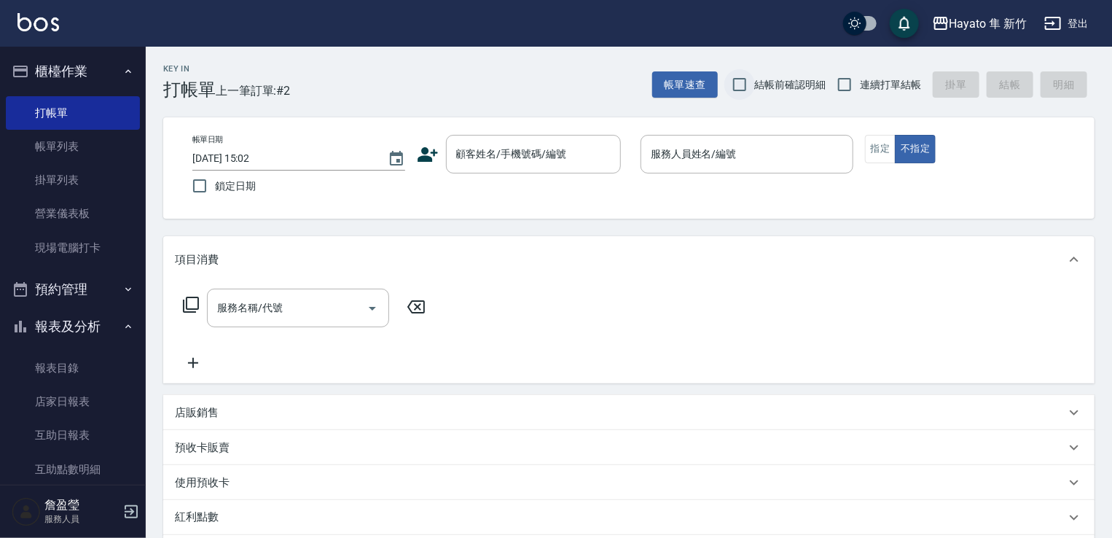
click at [749, 82] on input "結帳前確認明細" at bounding box center [740, 84] width 31 height 31
checkbox input "true"
click at [860, 88] on input "連續打單結帳" at bounding box center [845, 84] width 31 height 31
checkbox input "true"
click at [510, 161] on input "顧客姓名/手機號碼/編號" at bounding box center [523, 154] width 140 height 26
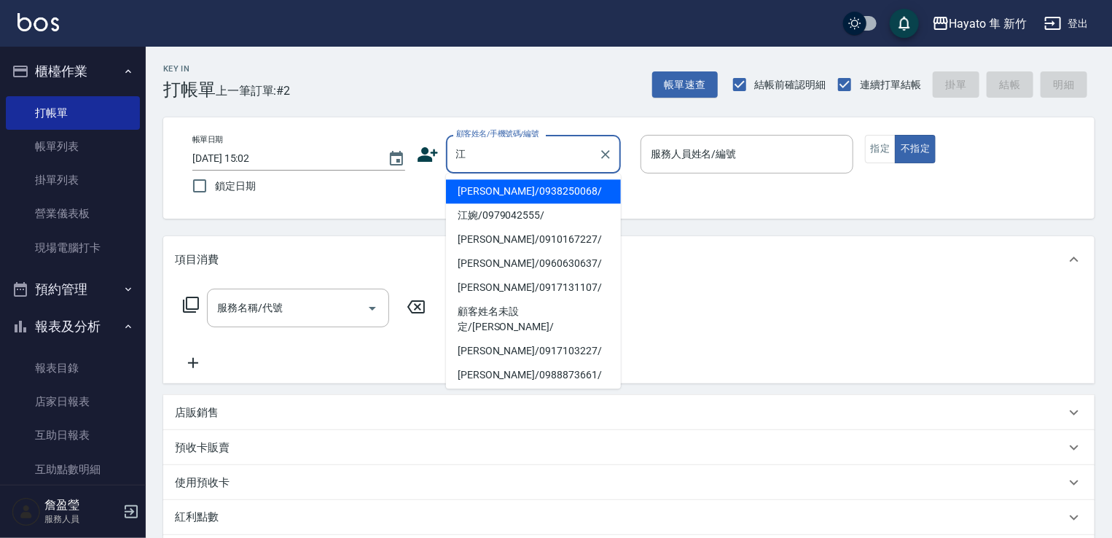
click at [539, 196] on li "[PERSON_NAME]/0938250068/" at bounding box center [533, 191] width 175 height 24
type input "[PERSON_NAME]/0938250068/"
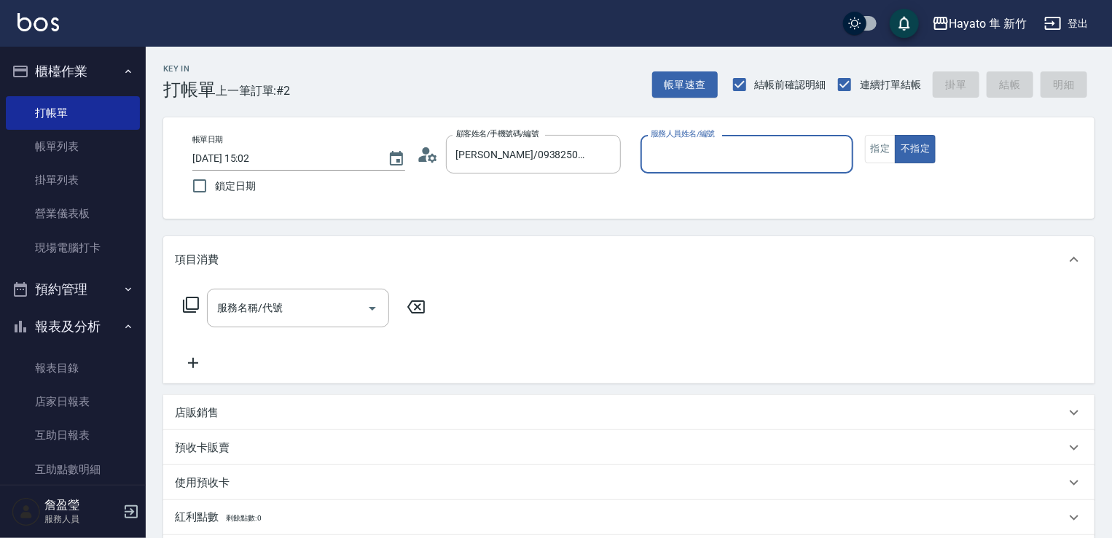
type input "En(無代號)"
click at [368, 307] on icon "Open" at bounding box center [372, 308] width 17 height 17
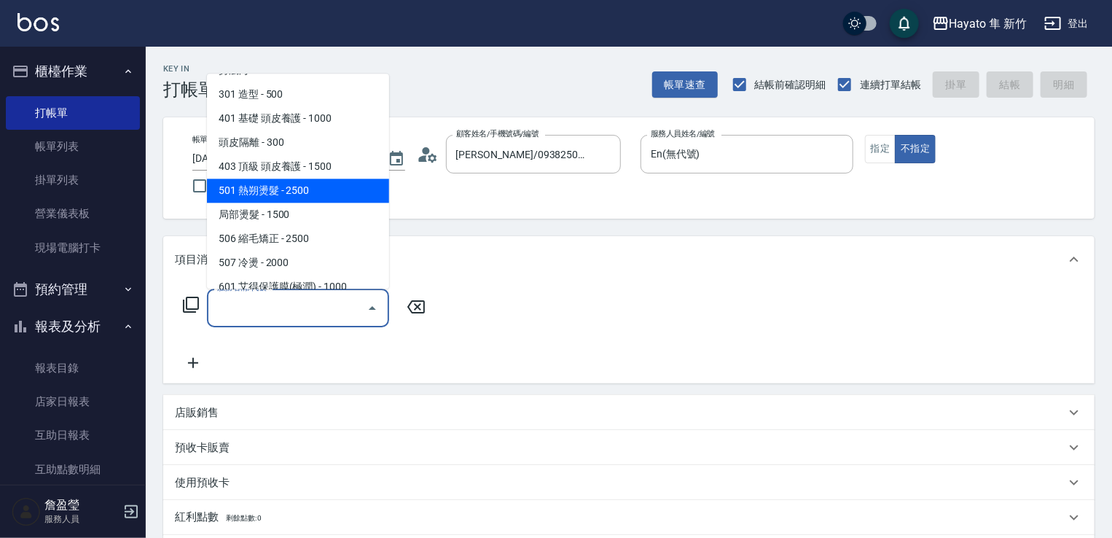
scroll to position [73, 0]
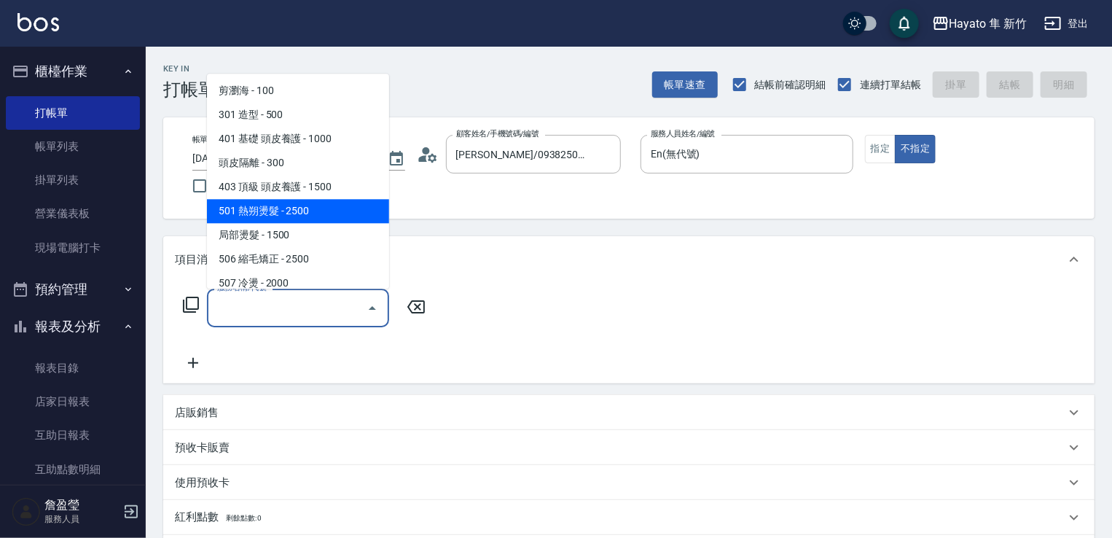
click at [297, 217] on span "501 熱朔燙髮 - 2500" at bounding box center [298, 211] width 182 height 24
type input "501 熱朔燙髮(501)"
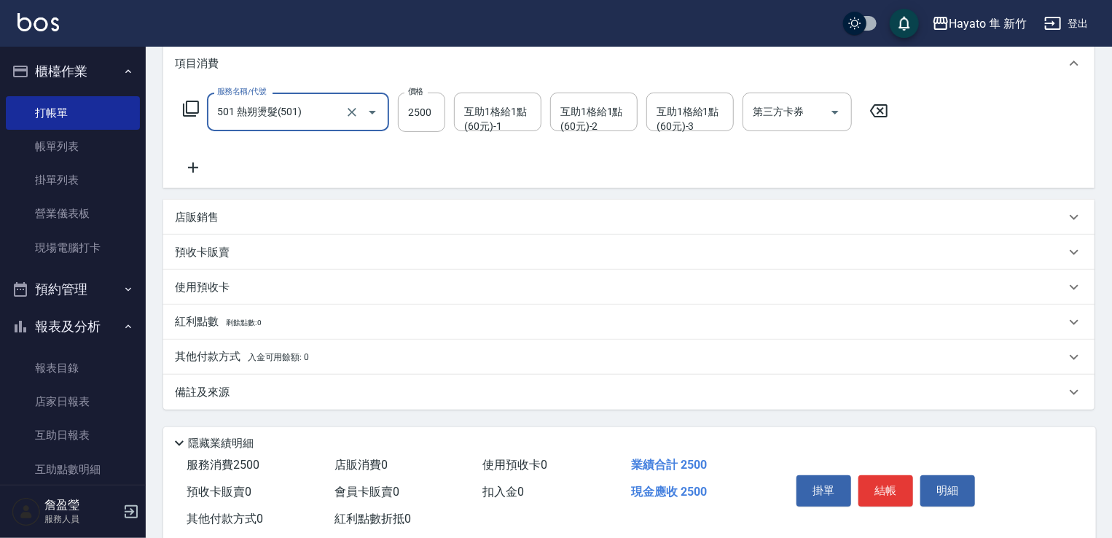
scroll to position [231, 0]
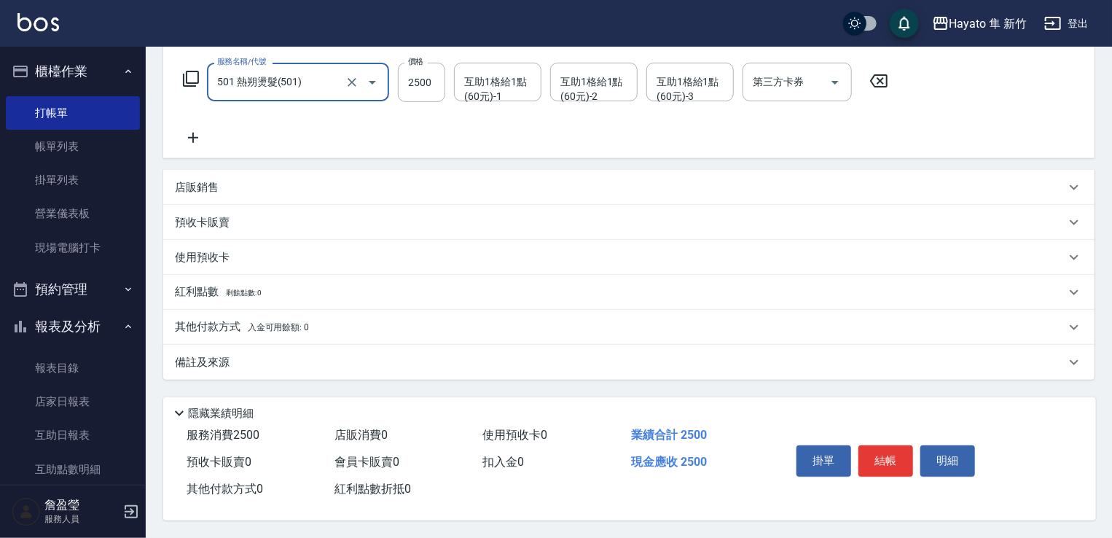
click at [242, 180] on div "店販銷售" at bounding box center [620, 187] width 891 height 15
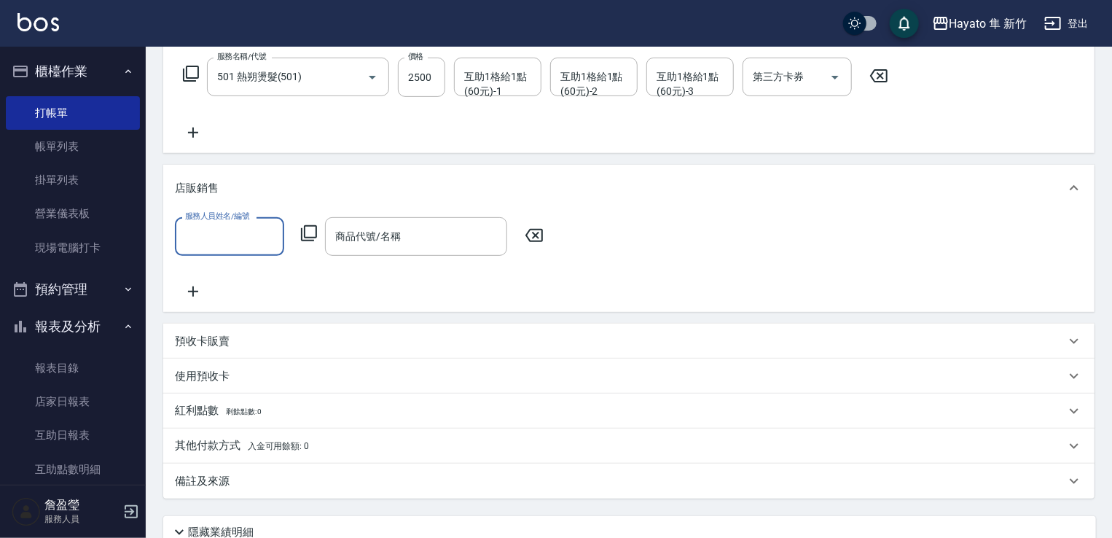
scroll to position [0, 0]
click at [230, 251] on div "服務人員姓名/編號" at bounding box center [229, 236] width 109 height 39
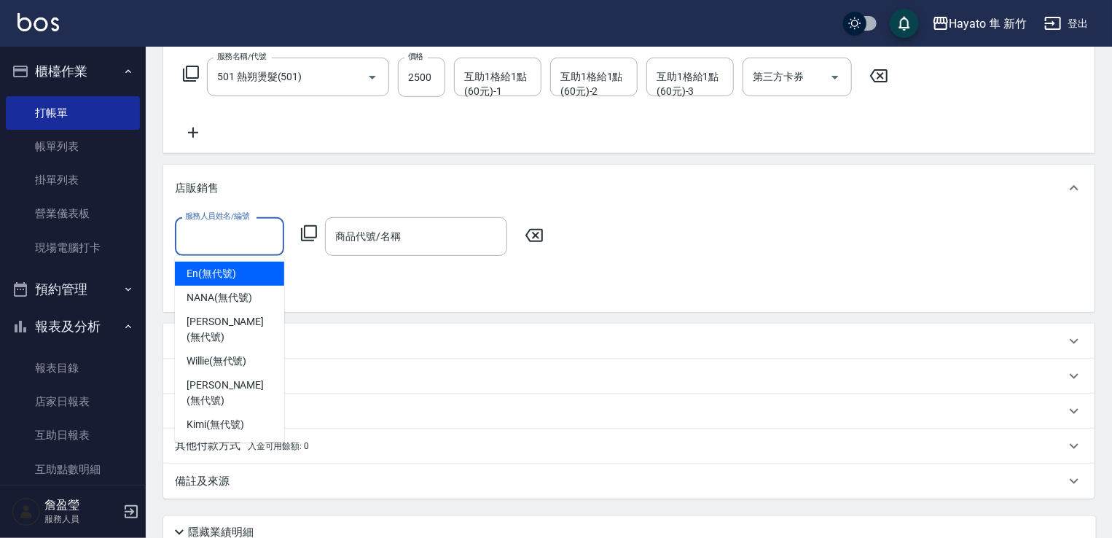
click at [253, 253] on div "服務人員姓名/編號" at bounding box center [229, 236] width 109 height 39
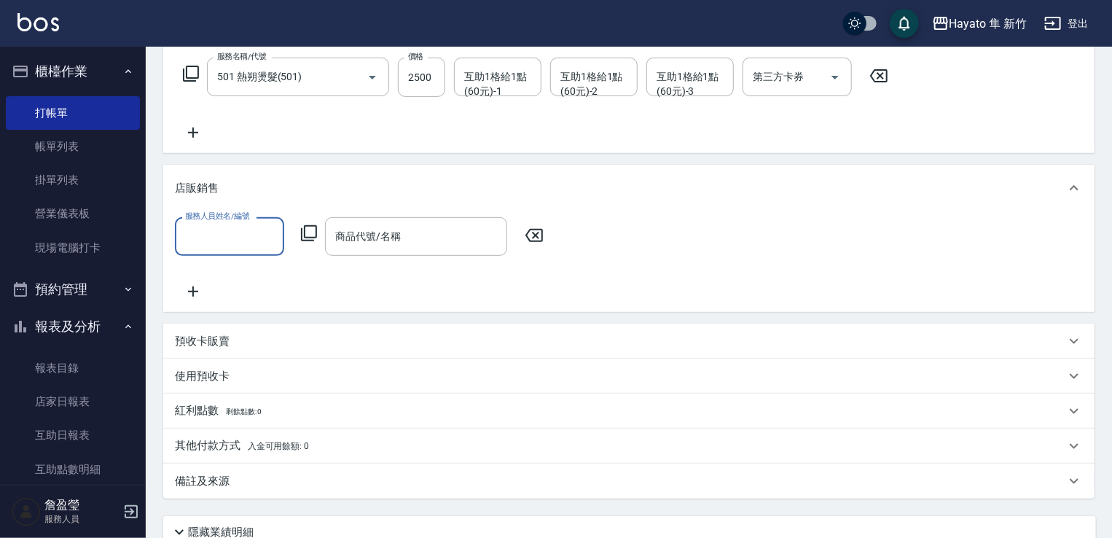
click at [248, 224] on input "服務人員姓名/編號" at bounding box center [230, 237] width 96 height 26
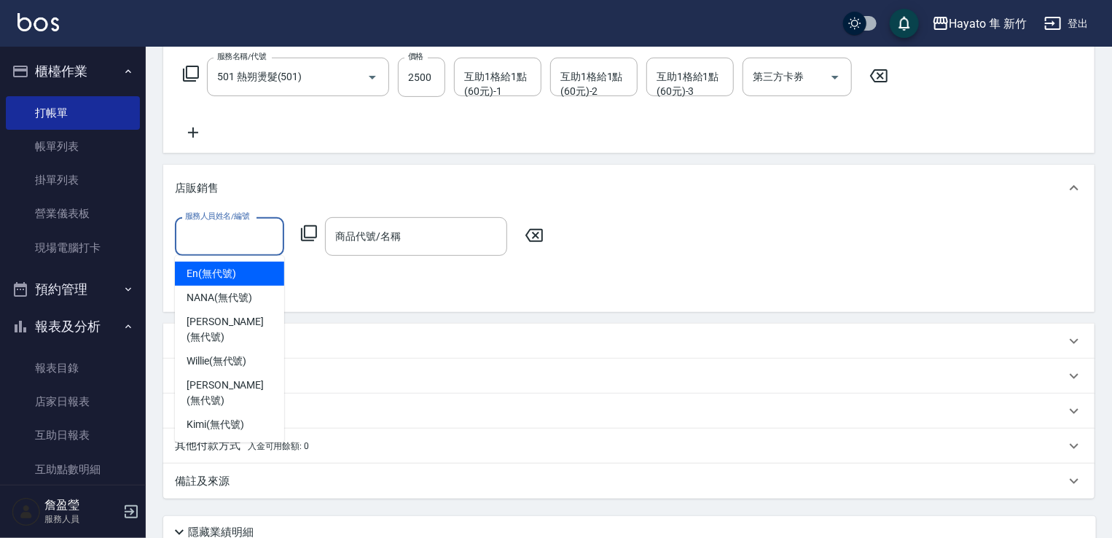
click at [247, 278] on div "En (無代號)" at bounding box center [229, 274] width 109 height 24
type input "En(無代號)"
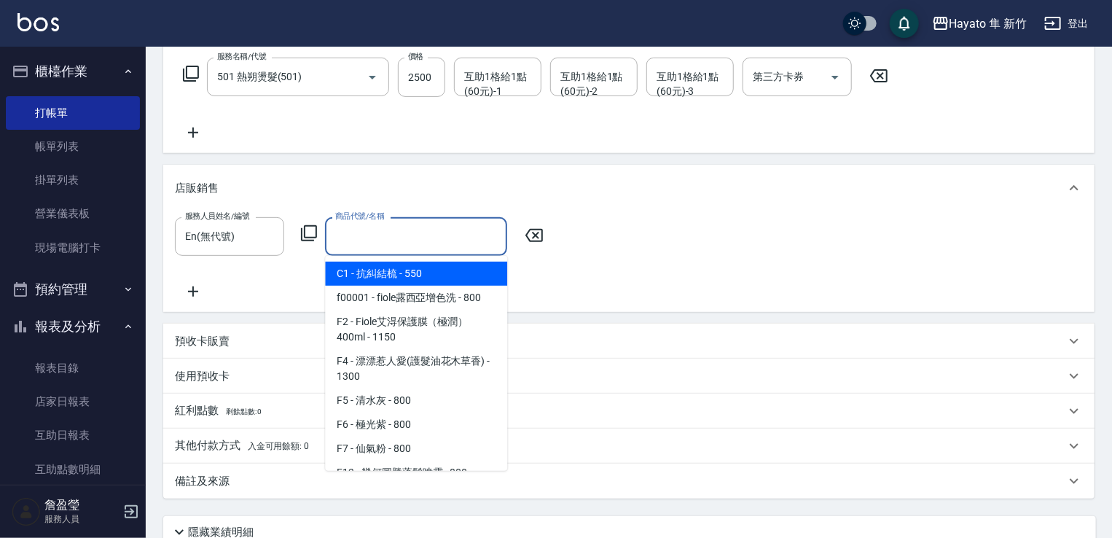
click at [386, 240] on input "商品代號/名稱" at bounding box center [416, 237] width 169 height 26
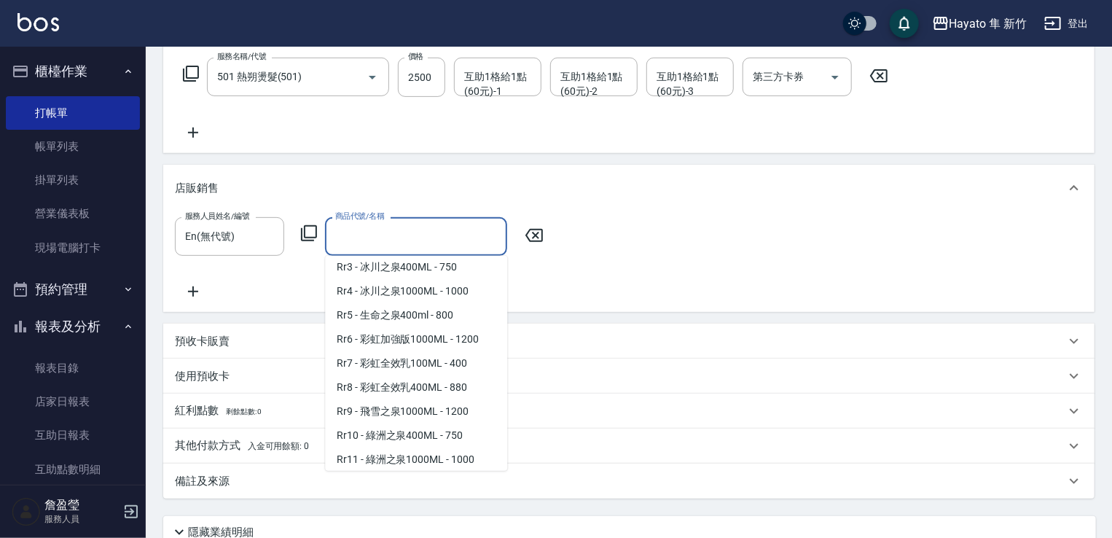
scroll to position [510, 0]
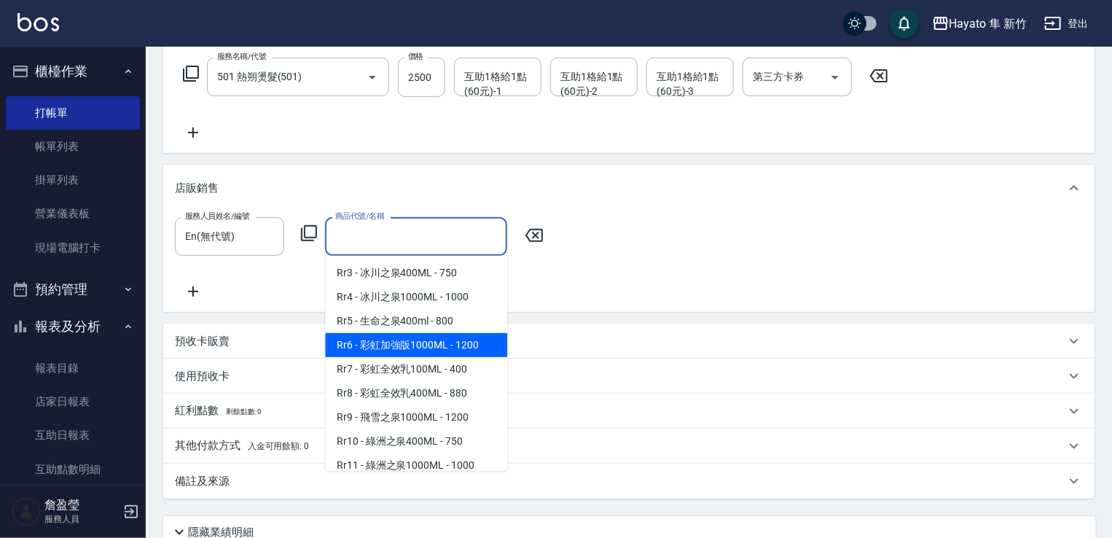
click at [416, 357] on span "Rr6 - 彩虹加強版1000ML - 1200" at bounding box center [416, 345] width 182 height 24
type input "彩虹加強版1000ML"
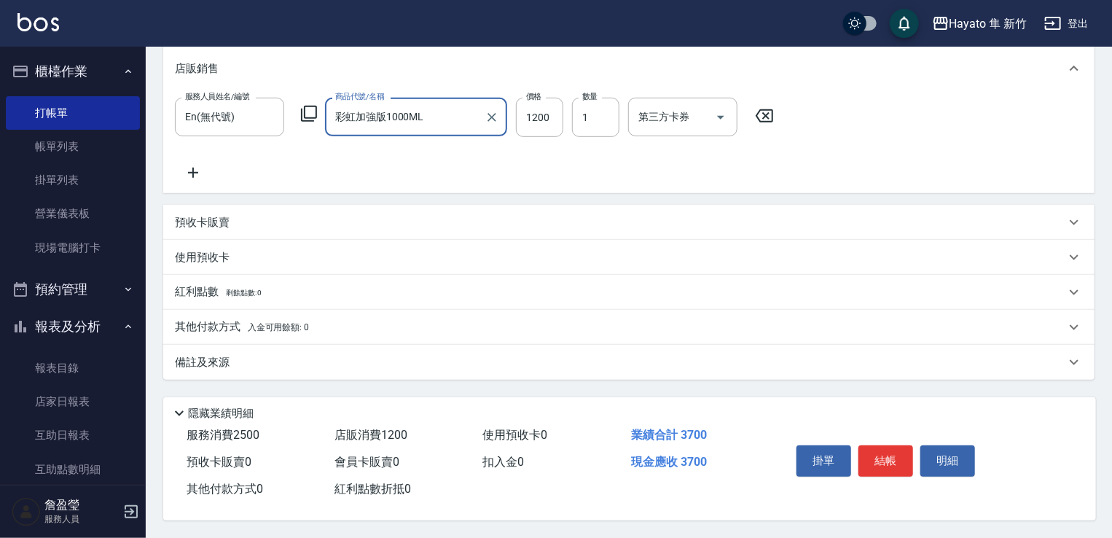
scroll to position [356, 0]
click at [359, 362] on div "備註及來源" at bounding box center [620, 362] width 891 height 15
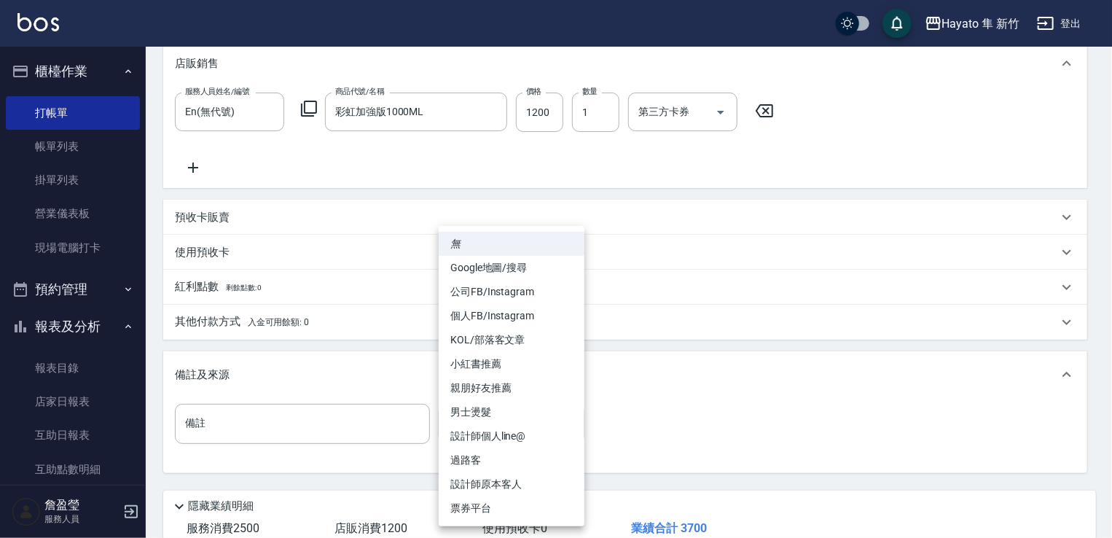
click at [473, 418] on body "Hayato 隼 新竹 登出 櫃檯作業 打帳單 帳單列表 掛單列表 營業儀表板 現場電腦打卡 預約管理 預約管理 報表及分析 報表目錄 店家日報表 互助日報表…" at bounding box center [556, 137] width 1112 height 987
click at [526, 315] on li "個人FB/Instagram" at bounding box center [512, 316] width 146 height 24
type input "個人FB/Instagram"
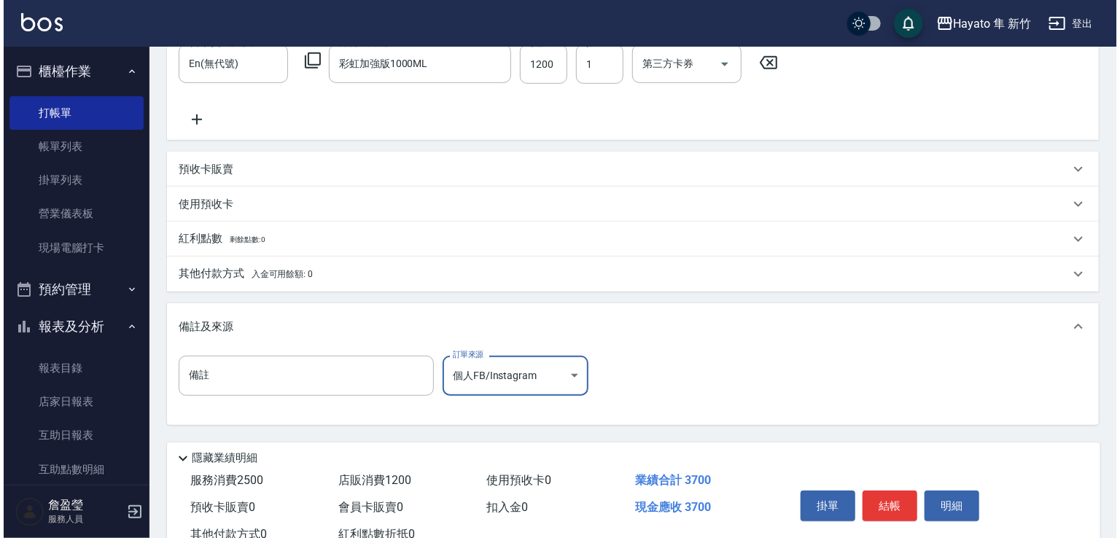
scroll to position [453, 0]
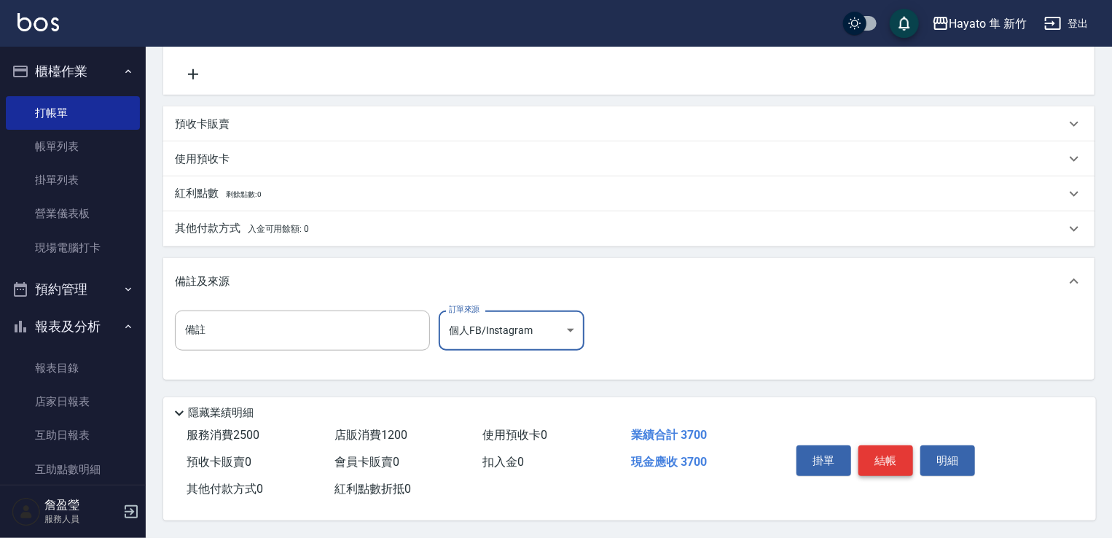
click at [881, 447] on button "結帳" at bounding box center [886, 460] width 55 height 31
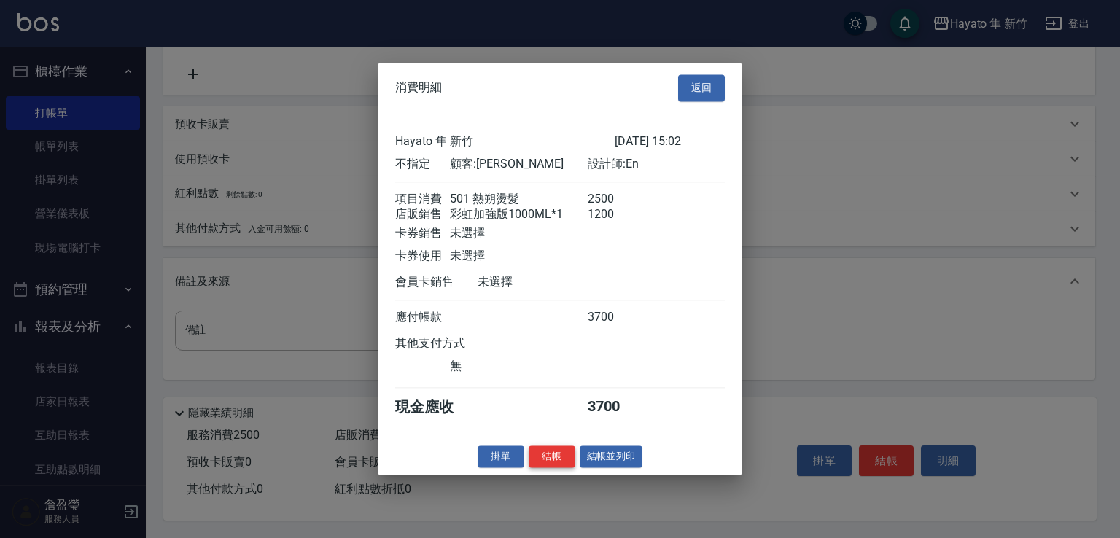
click at [546, 465] on button "結帳" at bounding box center [551, 456] width 47 height 23
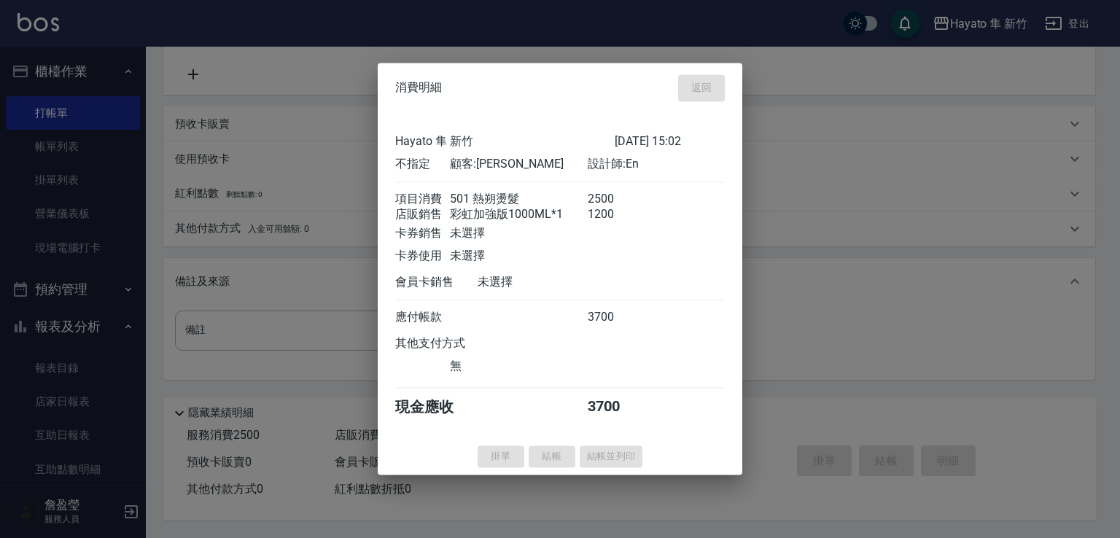
type input "[DATE] 15:04"
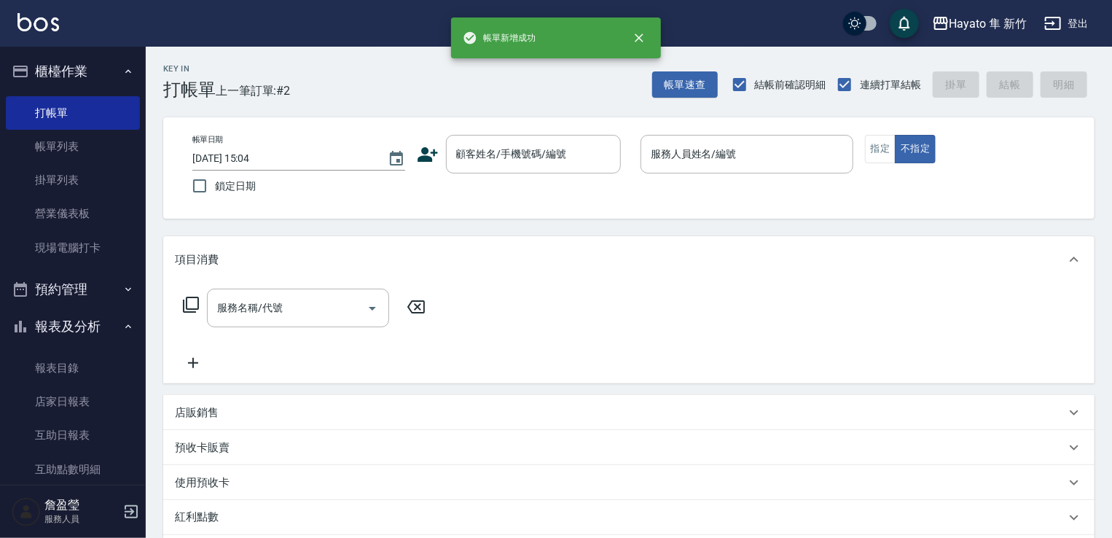
scroll to position [0, 0]
